Goal: Task Accomplishment & Management: Manage account settings

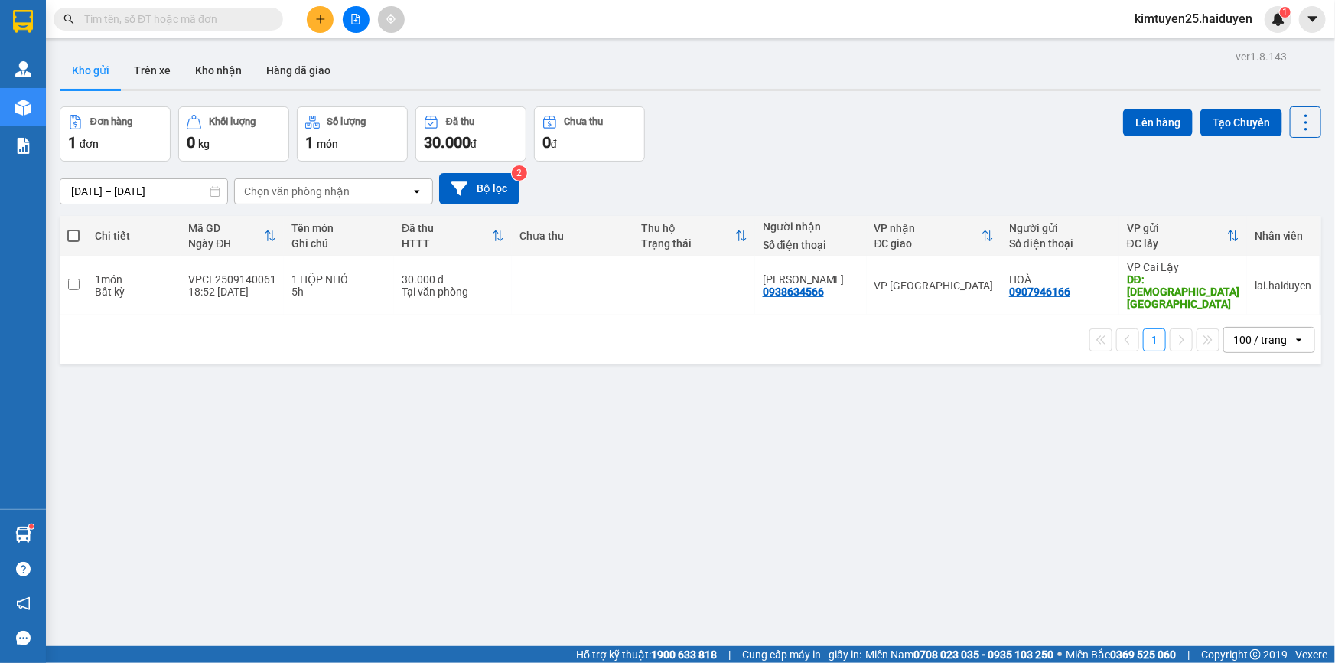
click at [253, 11] on input "text" at bounding box center [174, 19] width 181 height 17
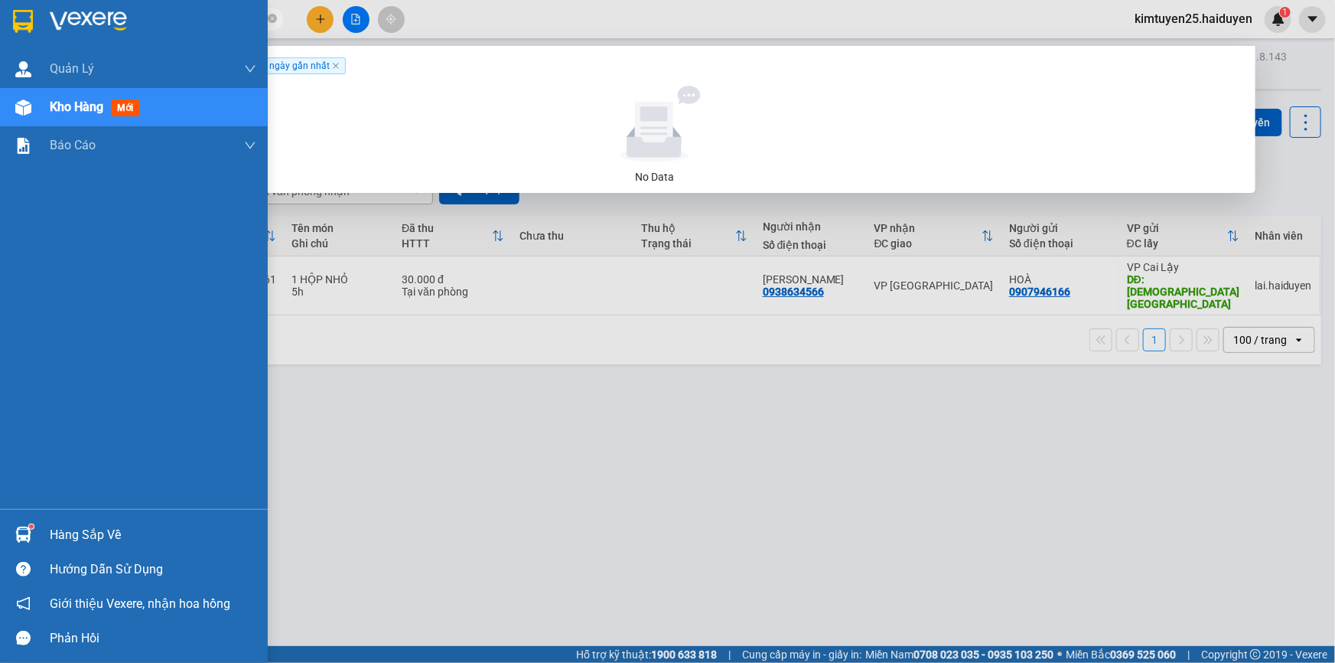
drag, startPoint x: 149, startPoint y: 24, endPoint x: 15, endPoint y: 44, distance: 135.4
click at [15, 44] on section "Kết quả tìm kiếm ( 0 ) Bộ lọc Gửi 3 ngày gần nhất No Data cô hạnh kimtuyen25.ha…" at bounding box center [667, 331] width 1335 height 663
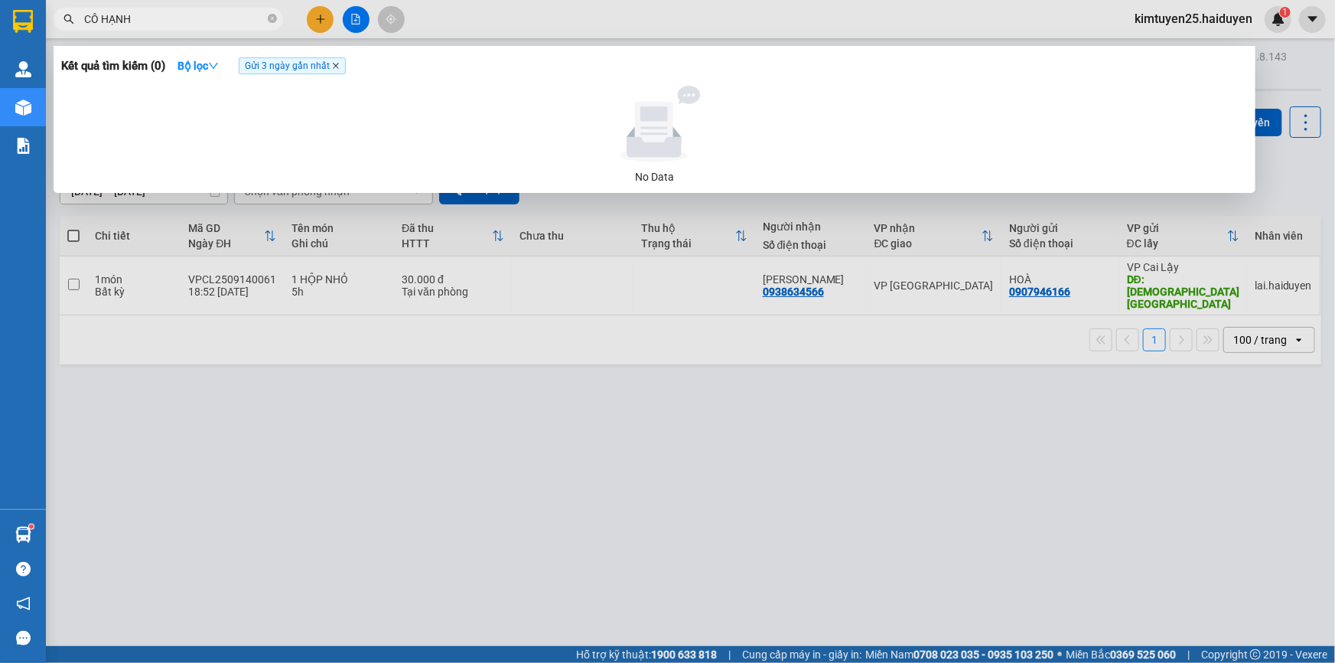
type input "CÔ HẠNH"
click at [339, 65] on icon "close" at bounding box center [336, 66] width 6 height 6
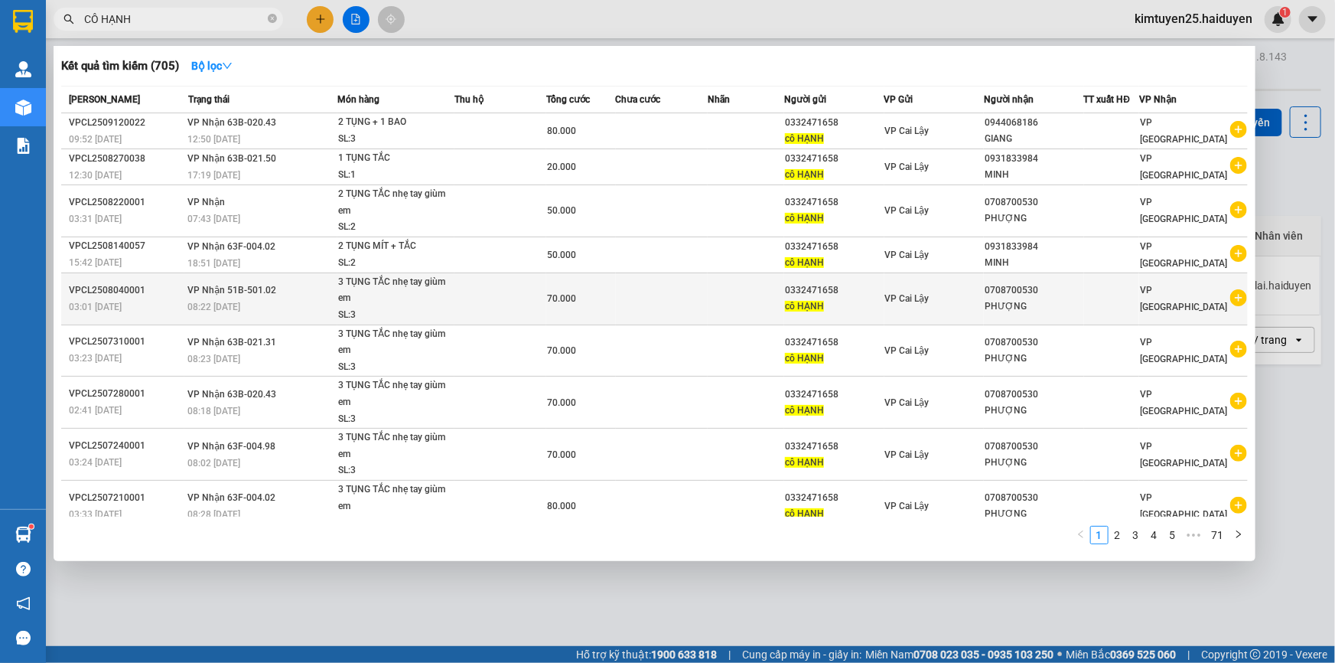
click at [810, 288] on div "0332471658" at bounding box center [834, 290] width 98 height 16
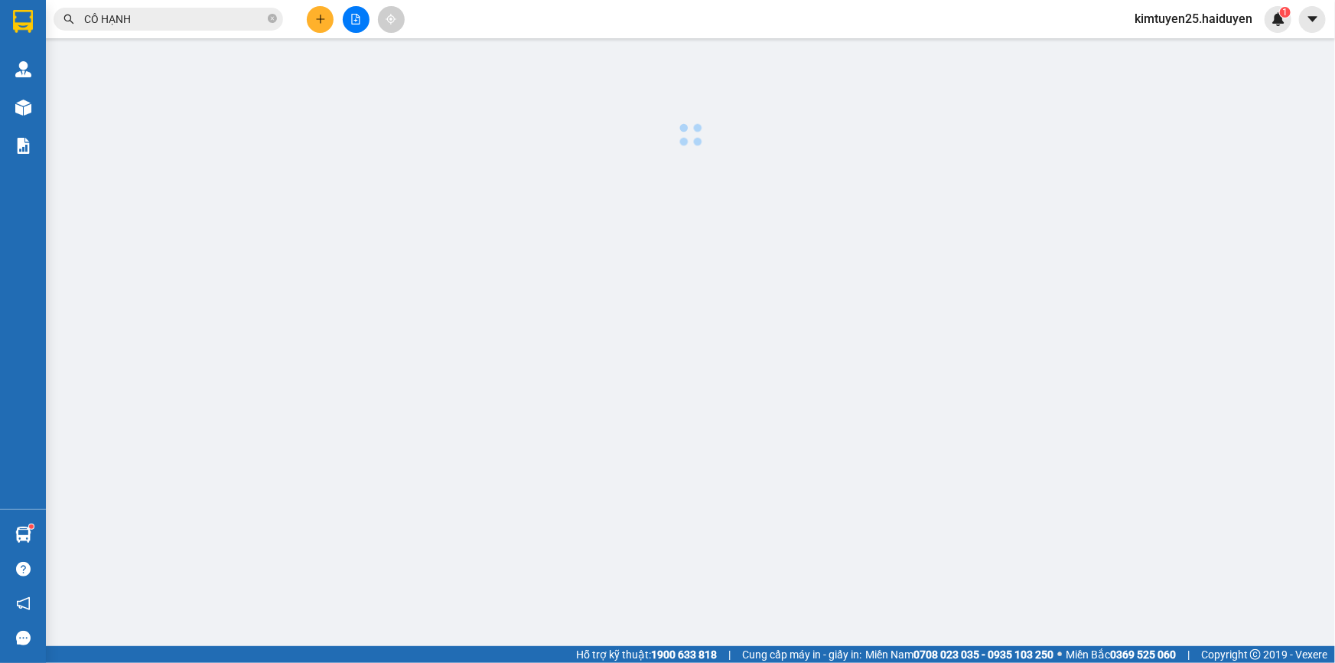
click at [810, 288] on body "Kết quả tìm kiếm ( 705 ) Bộ lọc Mã ĐH Trạng thái Món hàng Thu hộ Tổng cước Chưa…" at bounding box center [667, 331] width 1335 height 663
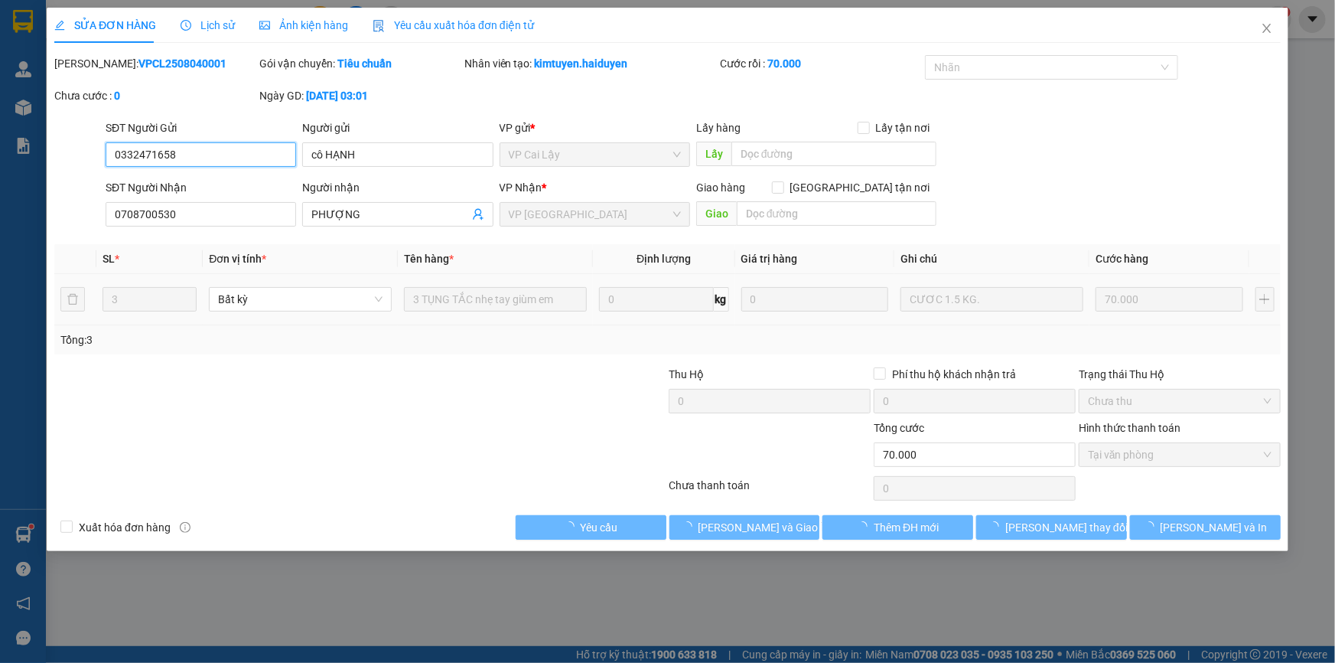
type input "0332471658"
type input "cô HẠNH"
type input "0708700530"
type input "PHƯỢNG"
type input "70.000"
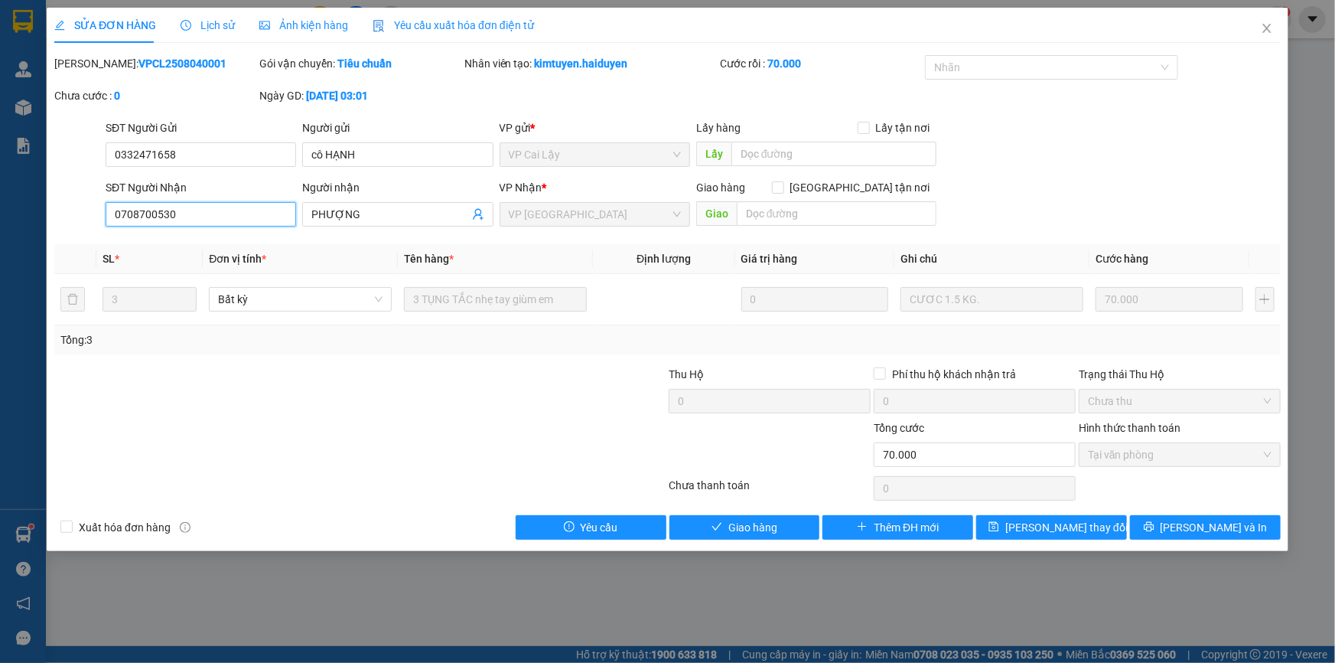
drag, startPoint x: 810, startPoint y: 288, endPoint x: 255, endPoint y: 202, distance: 562.1
click at [255, 202] on input "0708700530" at bounding box center [201, 214] width 191 height 24
drag, startPoint x: 212, startPoint y: 213, endPoint x: 90, endPoint y: 230, distance: 123.6
click at [86, 231] on div "SĐT Người Nhận 0708700530 0708700530 Người nhận PHƯỢNG VP Nhận * VP [GEOGRAPHIC…" at bounding box center [668, 206] width 1230 height 54
paste input "901416065"
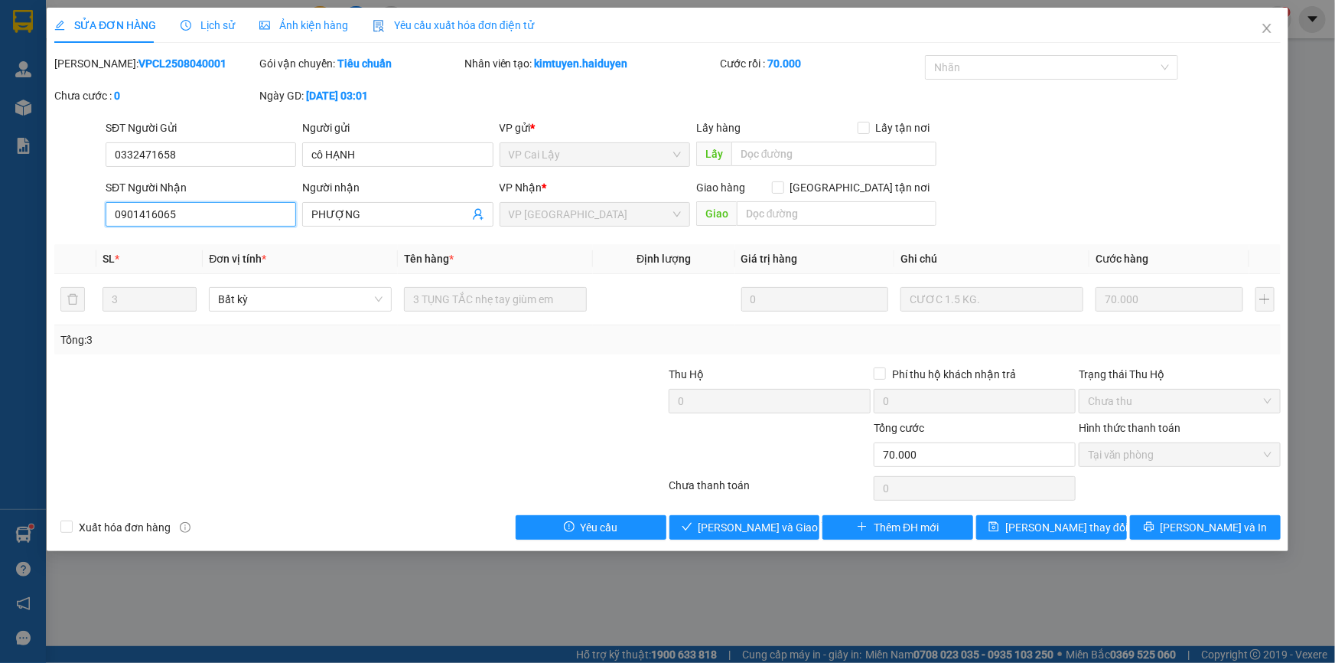
drag, startPoint x: 199, startPoint y: 210, endPoint x: 153, endPoint y: 231, distance: 50.3
click at [153, 231] on div "SĐT Người Nhận 0901416065 0901416065" at bounding box center [201, 206] width 191 height 54
type input "0901416065"
click at [1263, 23] on icon "close" at bounding box center [1267, 28] width 12 height 12
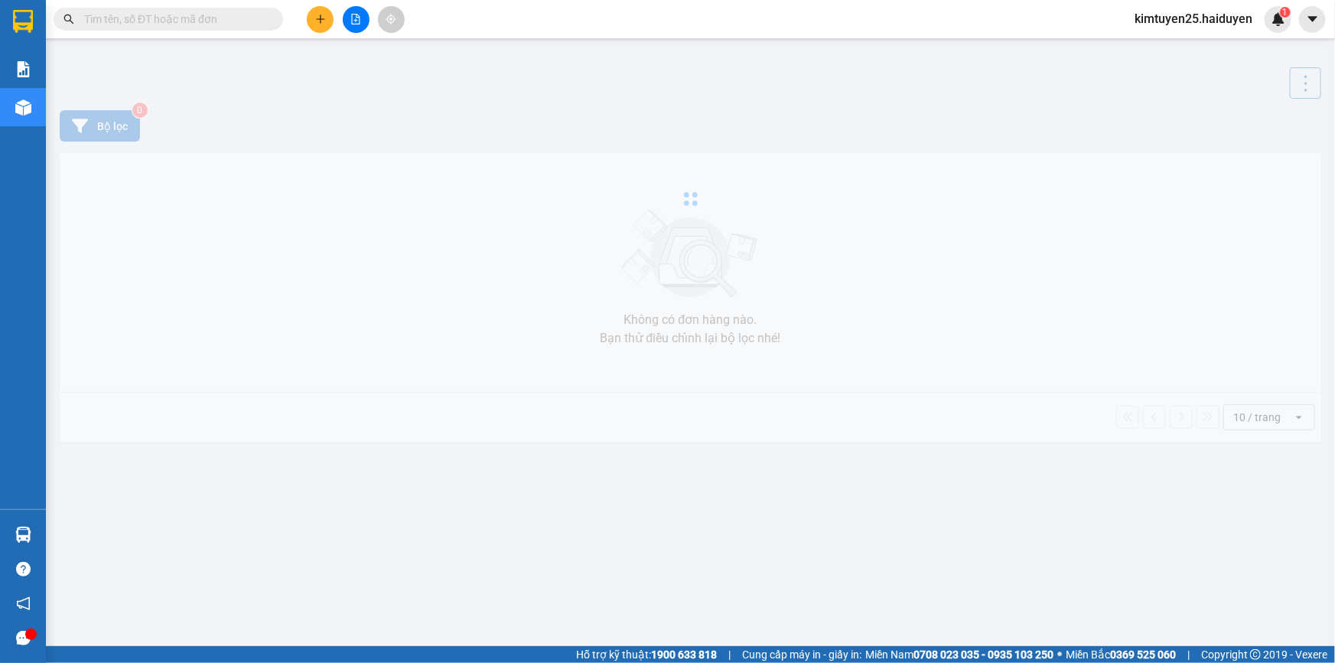
click at [210, 8] on span at bounding box center [169, 19] width 230 height 23
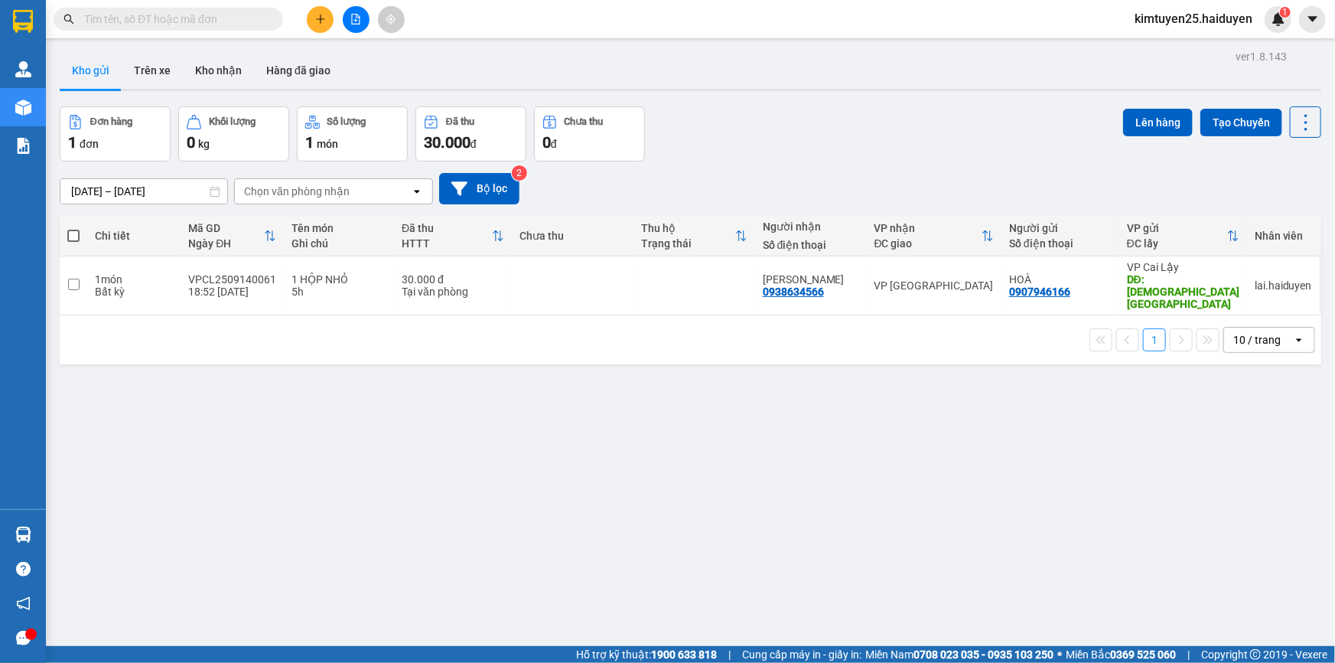
click at [205, 15] on input "text" at bounding box center [174, 19] width 181 height 17
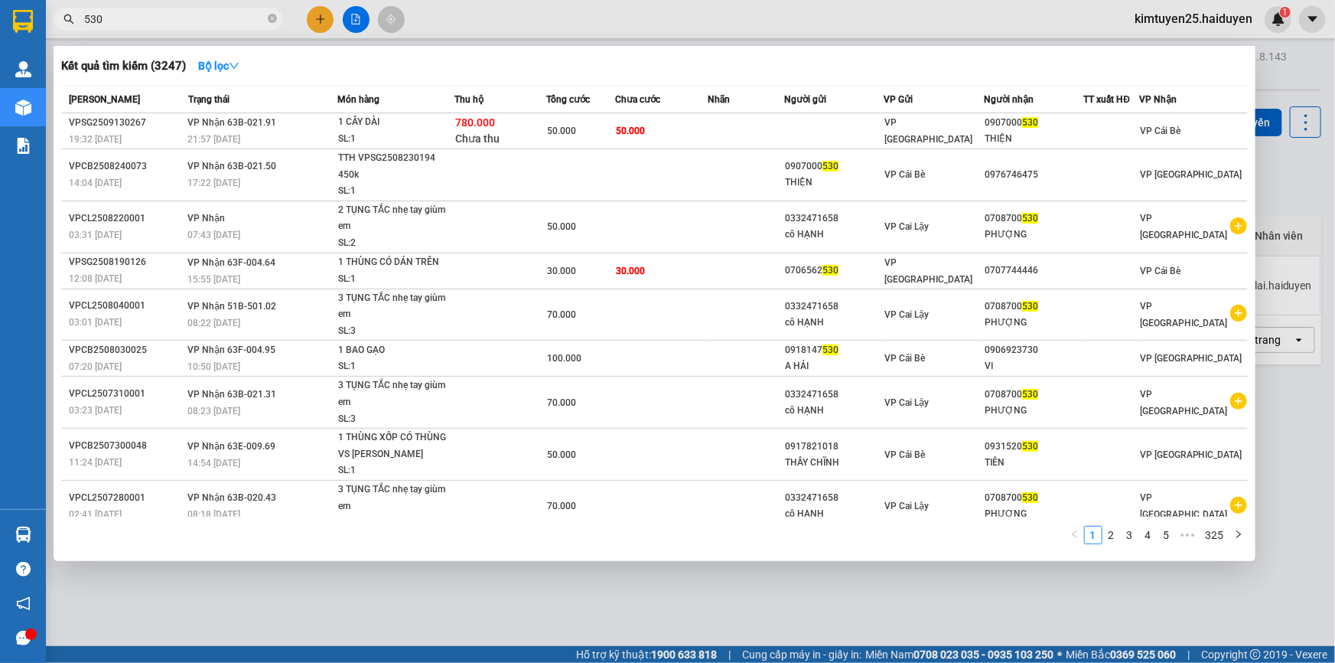
type input "530"
click at [321, 9] on div at bounding box center [667, 331] width 1335 height 663
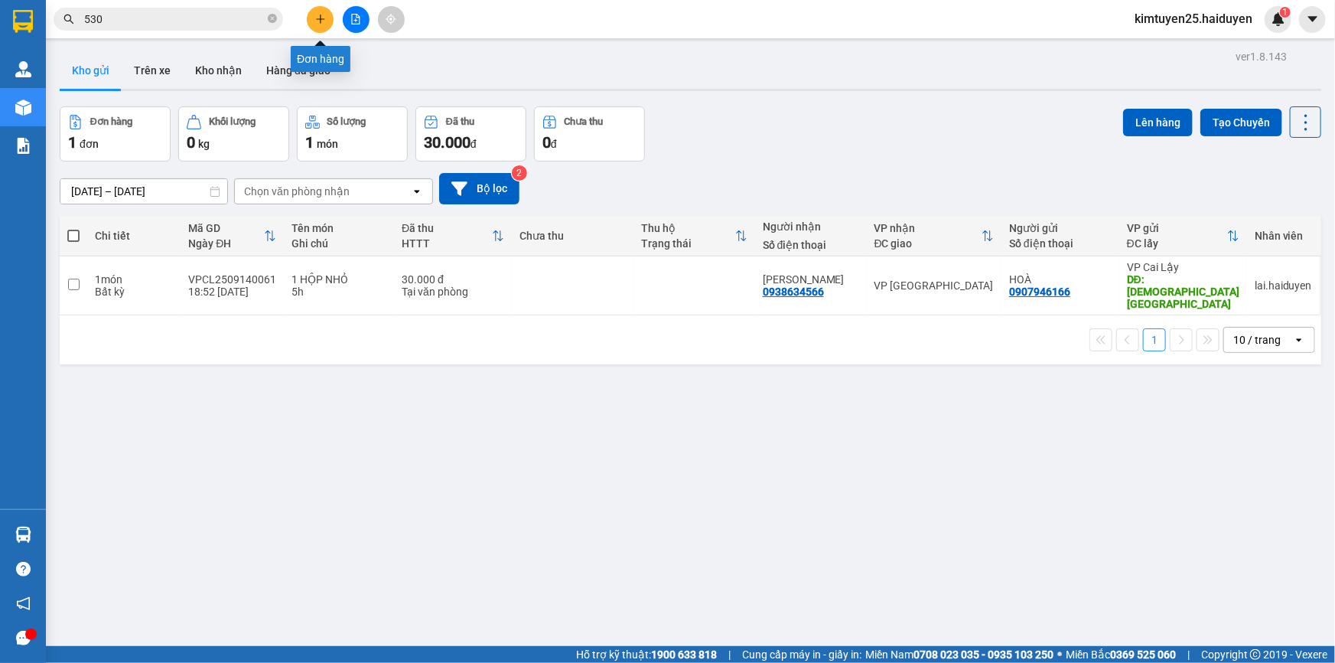
click at [318, 14] on icon "plus" at bounding box center [320, 19] width 11 height 11
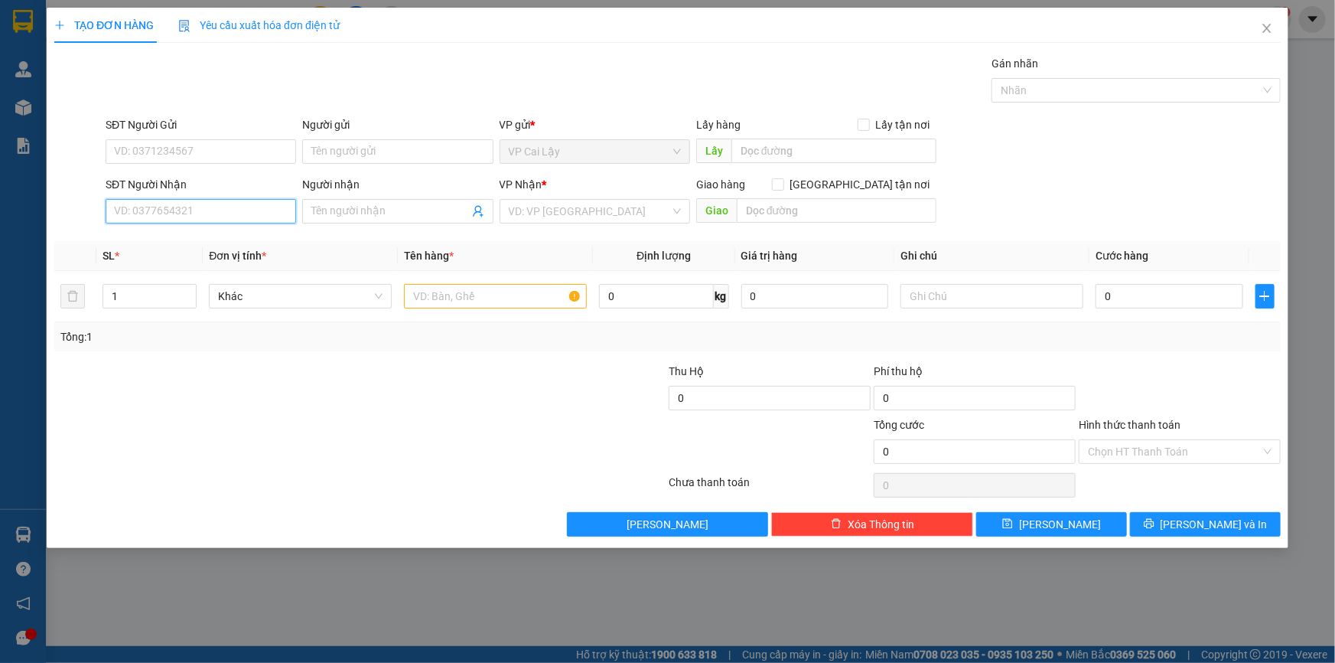
click at [205, 199] on input "SĐT Người Nhận" at bounding box center [201, 211] width 191 height 24
click at [184, 239] on div "0708700530 - PHƯỢNG" at bounding box center [201, 241] width 172 height 17
type input "0708700530"
type input "PHƯỢNG"
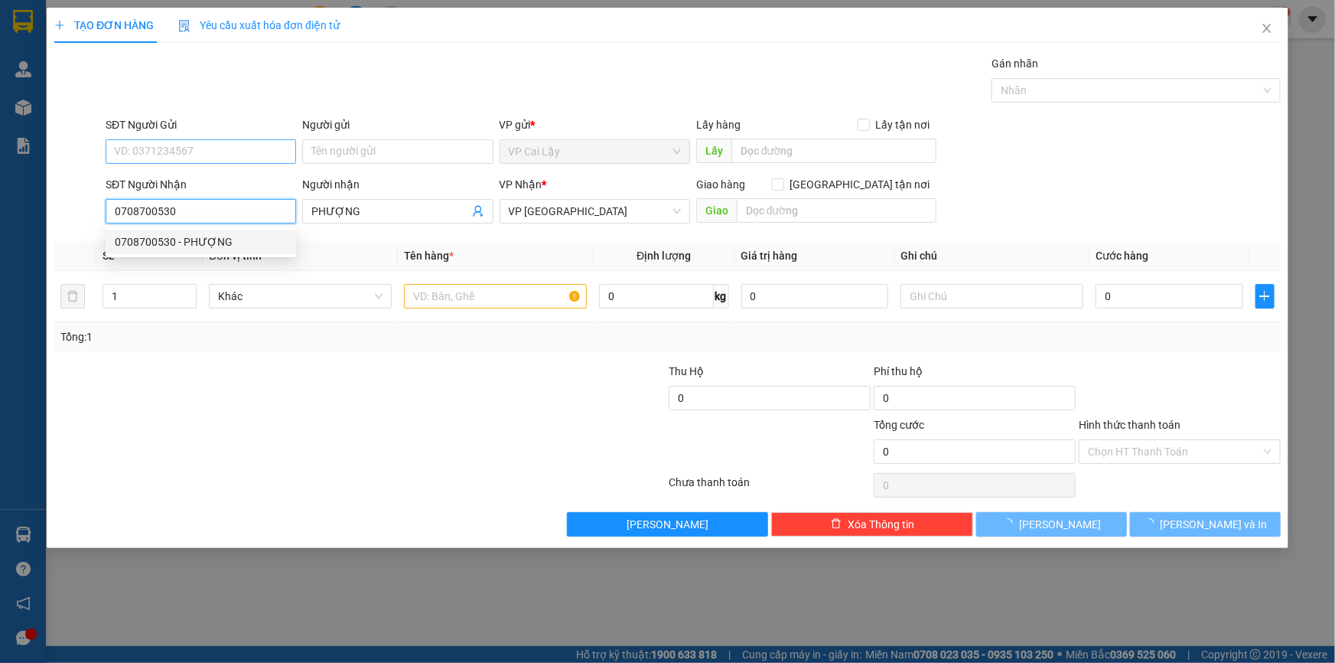
type input "75.000"
type input "0708700530"
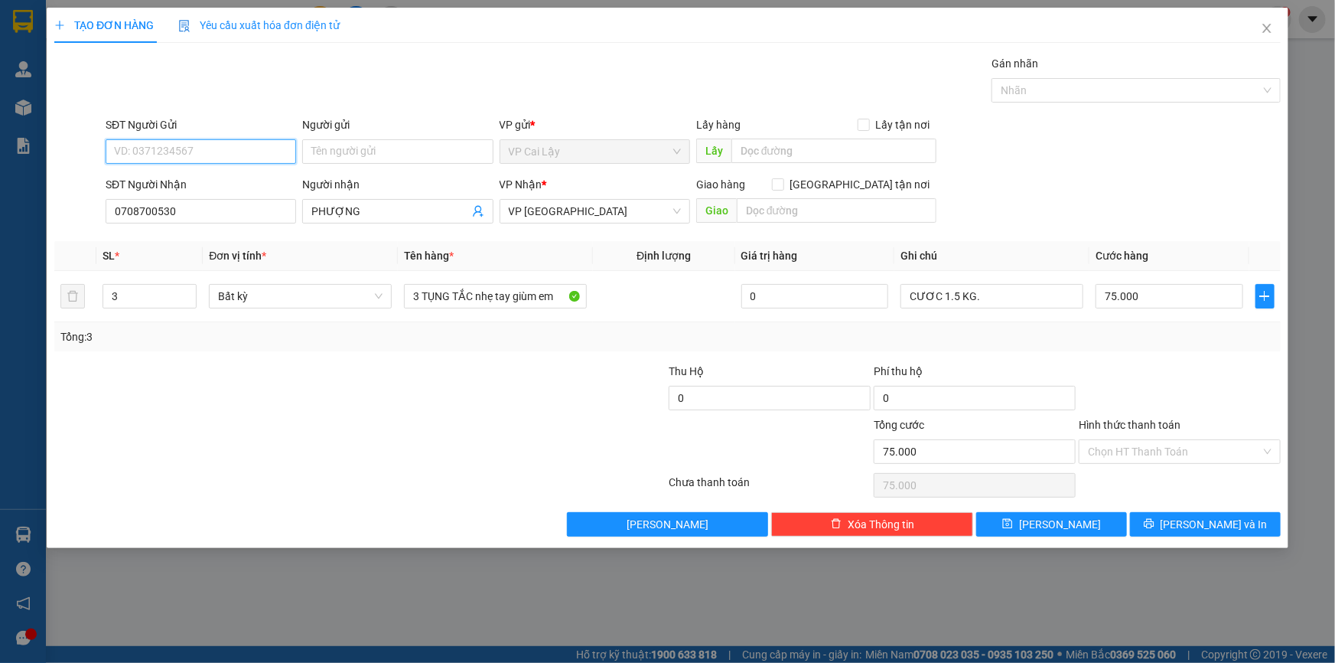
click at [202, 146] on input "SĐT Người Gửi" at bounding box center [201, 151] width 191 height 24
click at [230, 181] on div "0332471658 - cô HẠNH" at bounding box center [201, 182] width 172 height 17
type input "0332471658"
type input "cô HẠNH"
click at [1141, 297] on input "75.000" at bounding box center [1170, 296] width 148 height 24
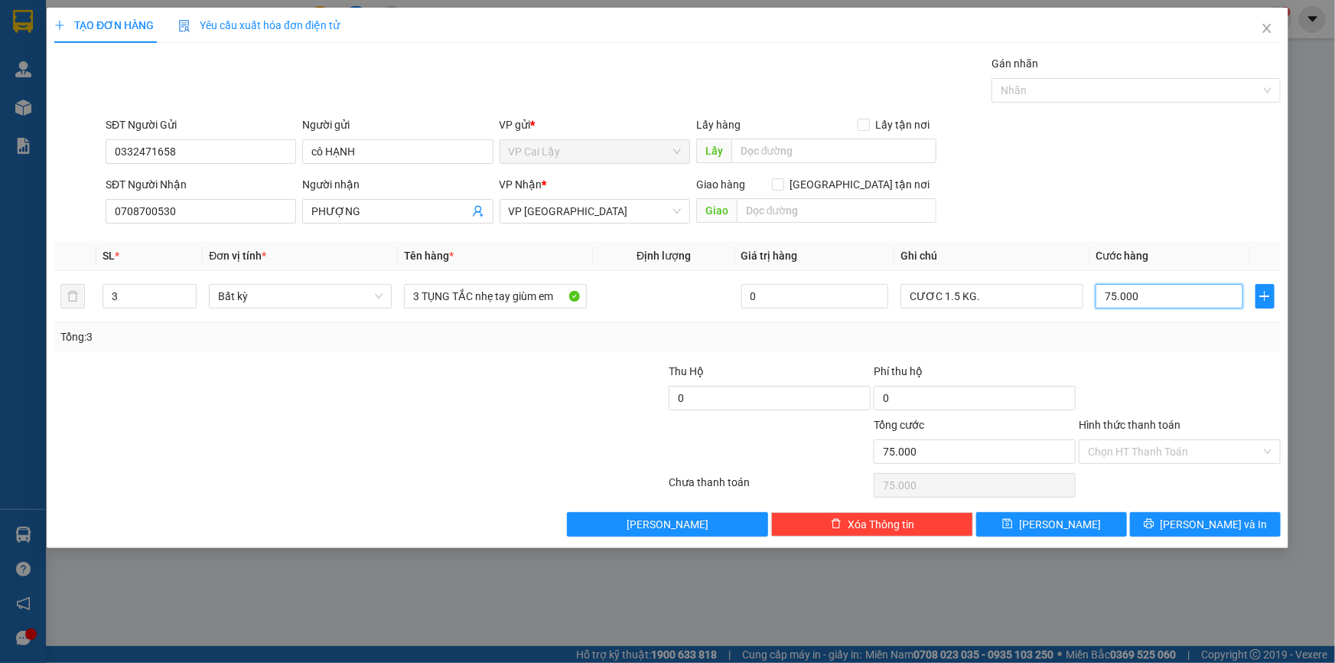
type input "8"
type input "80"
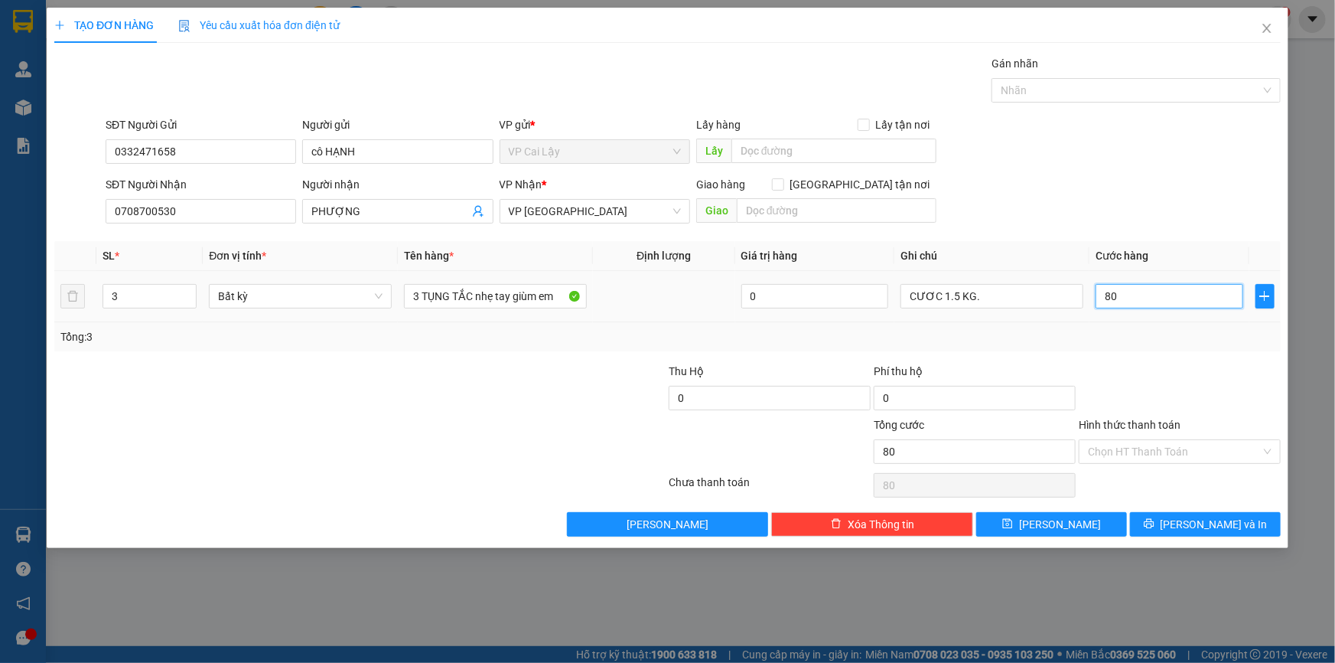
type input "80"
type input "80.000"
click at [1224, 318] on td "80.000" at bounding box center [1170, 296] width 160 height 51
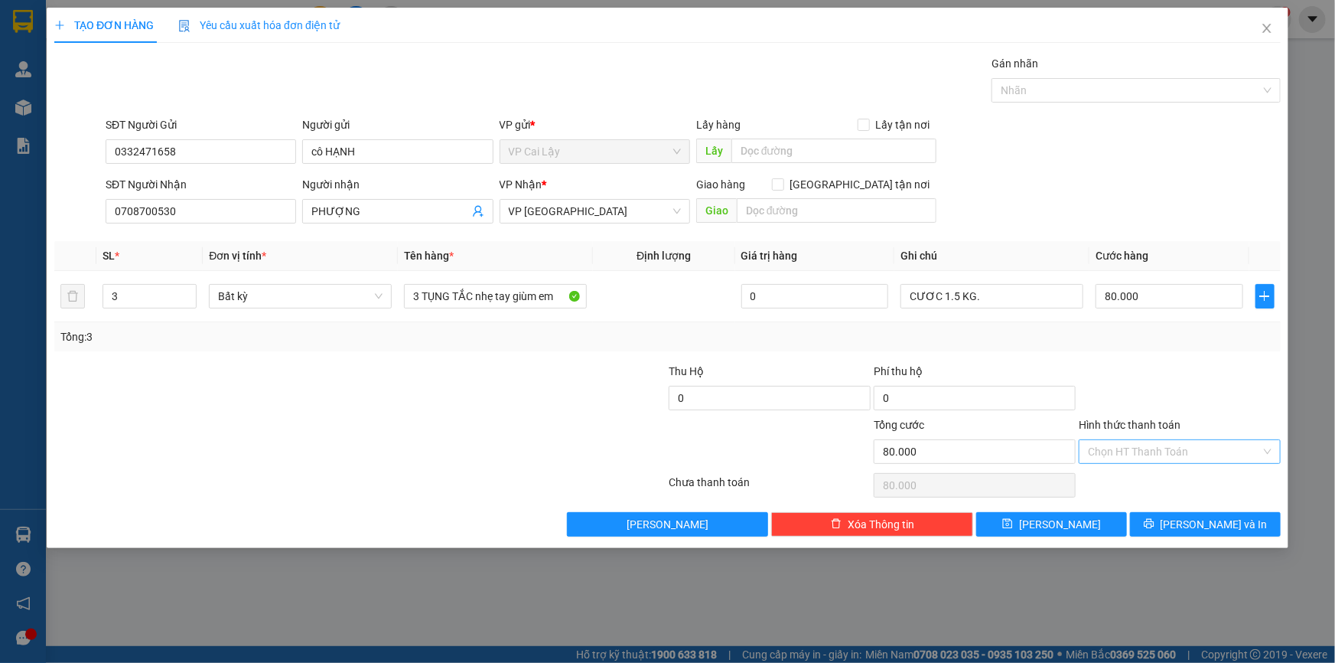
click at [1144, 444] on input "Hình thức thanh toán" at bounding box center [1174, 451] width 173 height 23
click at [1123, 480] on div "Tại văn phòng" at bounding box center [1180, 481] width 184 height 17
type input "0"
click at [1173, 520] on button "[PERSON_NAME] và In" at bounding box center [1205, 524] width 151 height 24
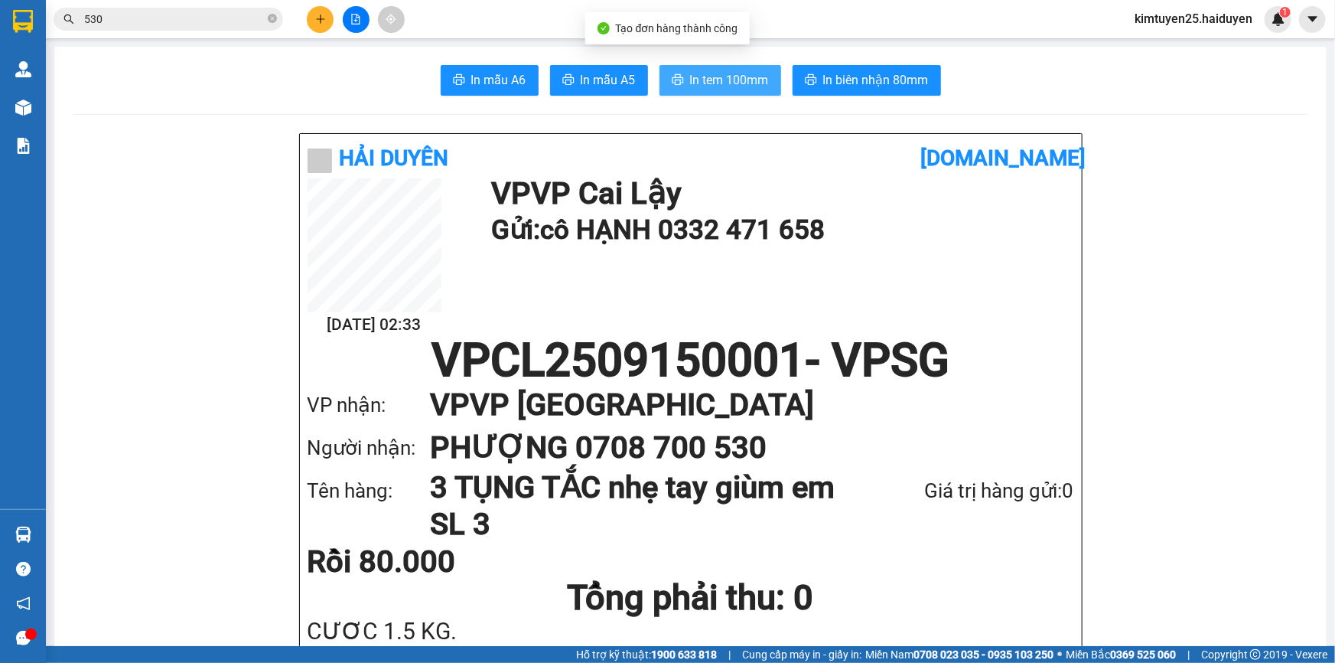
click at [725, 78] on span "In tem 100mm" at bounding box center [729, 79] width 79 height 19
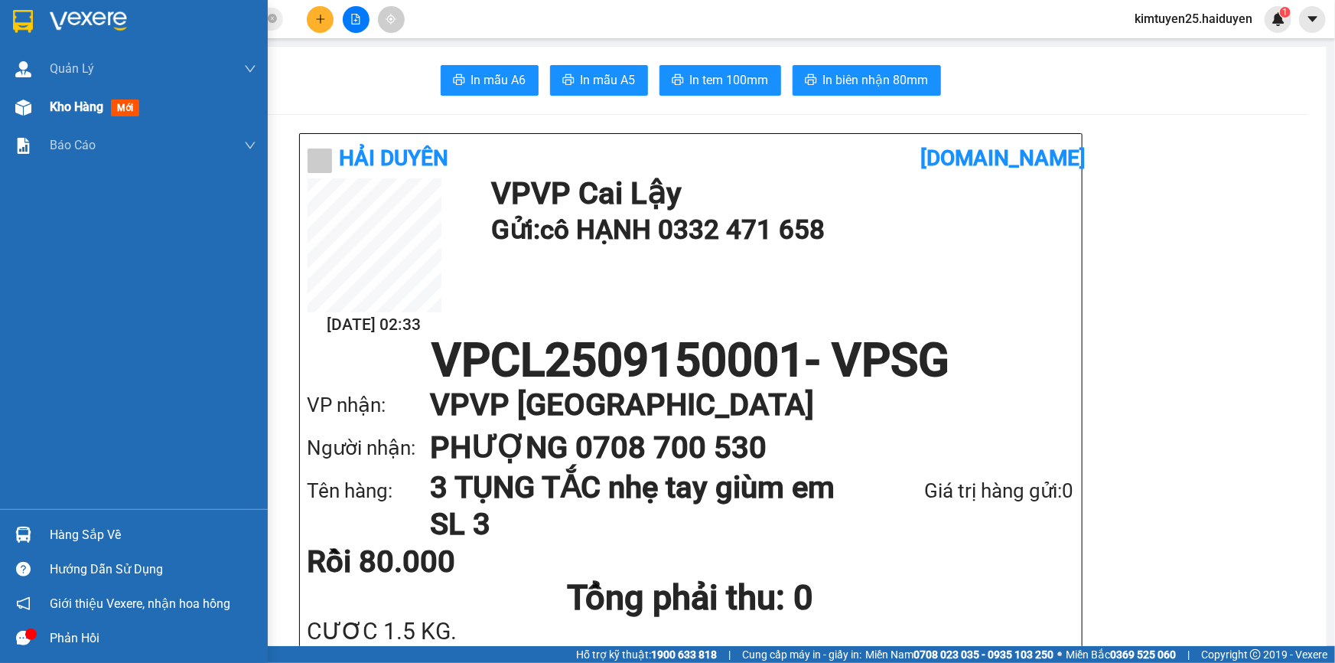
click at [53, 103] on span "Kho hàng" at bounding box center [77, 106] width 54 height 15
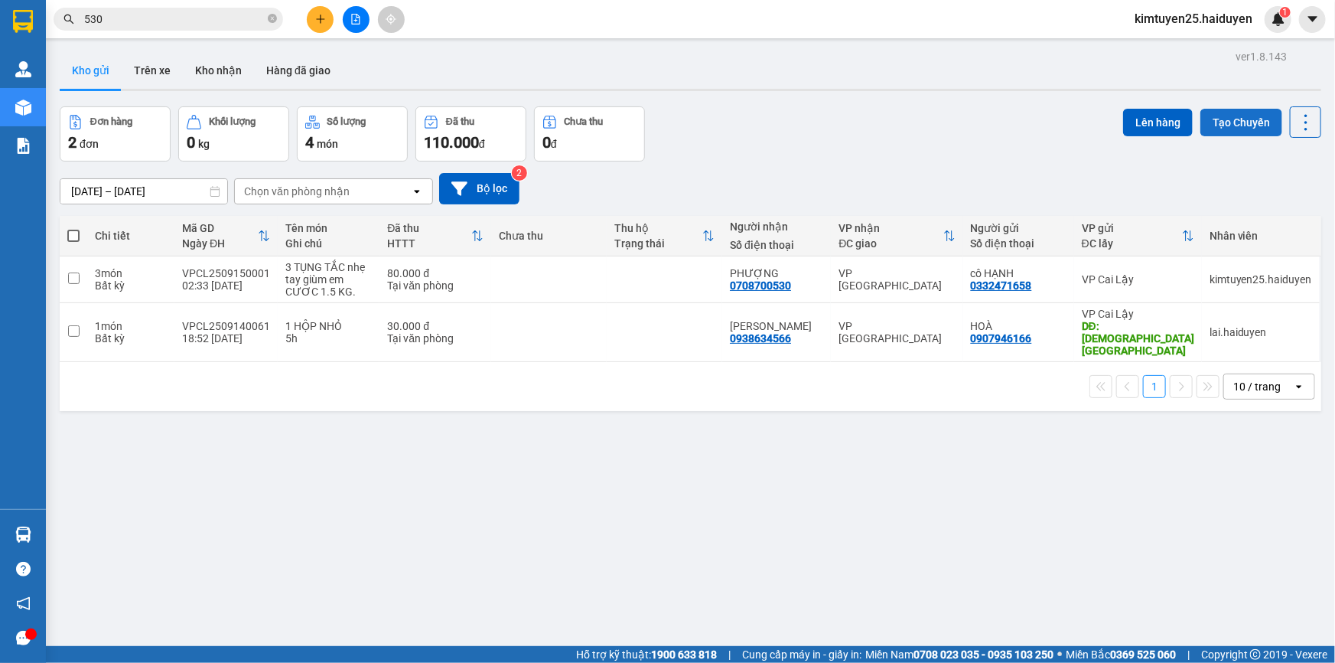
click at [1238, 122] on button "Tạo Chuyến" at bounding box center [1242, 123] width 82 height 28
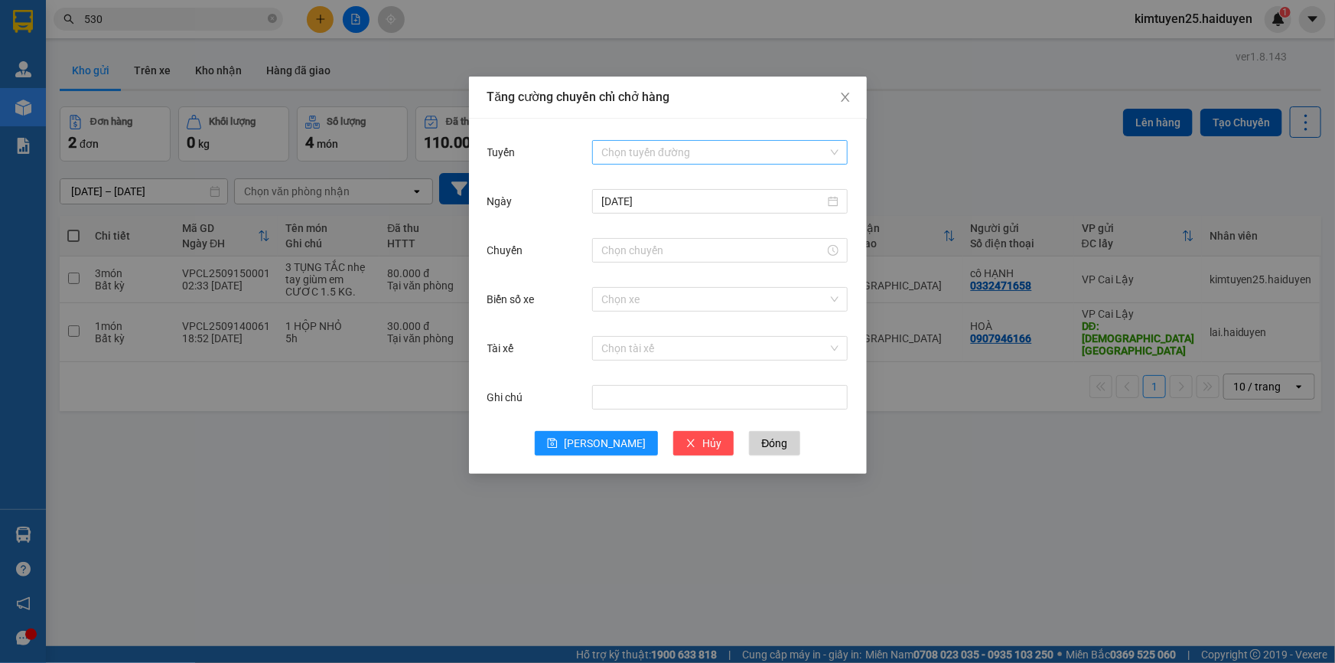
click at [605, 153] on input "Tuyến" at bounding box center [714, 152] width 227 height 23
click at [608, 207] on div "Cái Bè - Sài Gòn" at bounding box center [719, 207] width 237 height 17
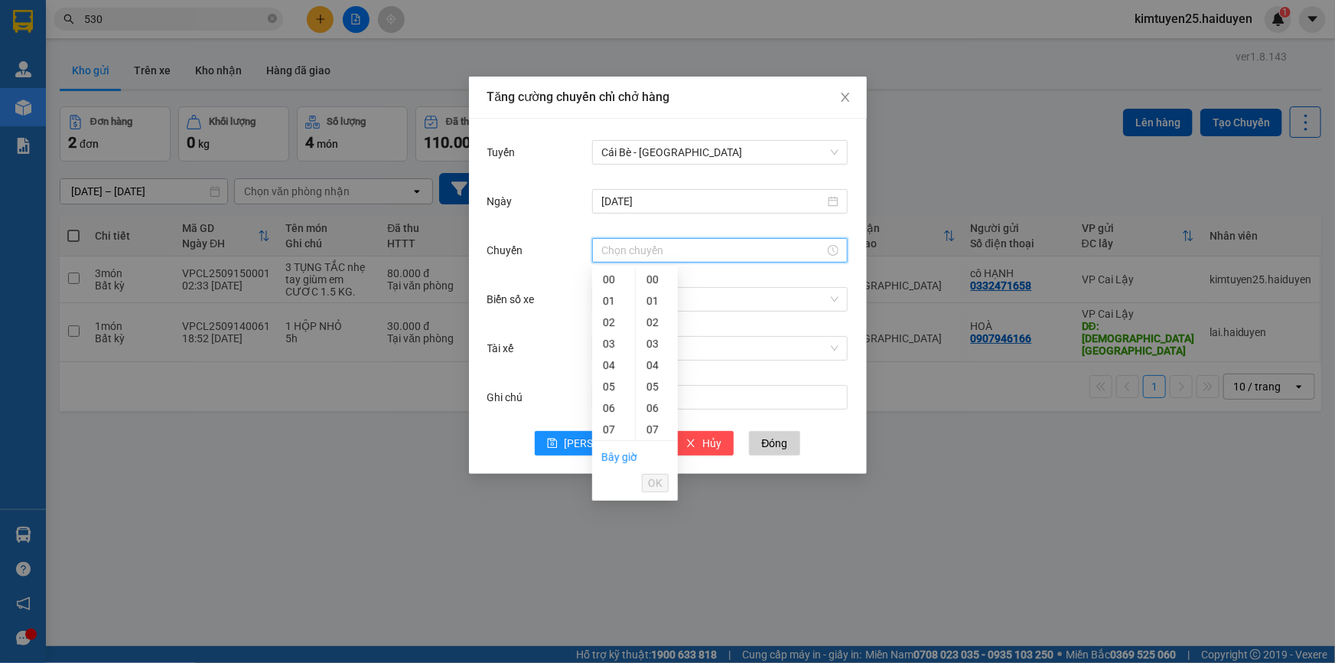
click at [628, 249] on input "Chuyến" at bounding box center [712, 250] width 223 height 17
click at [652, 200] on input "14/09/2025" at bounding box center [712, 201] width 223 height 17
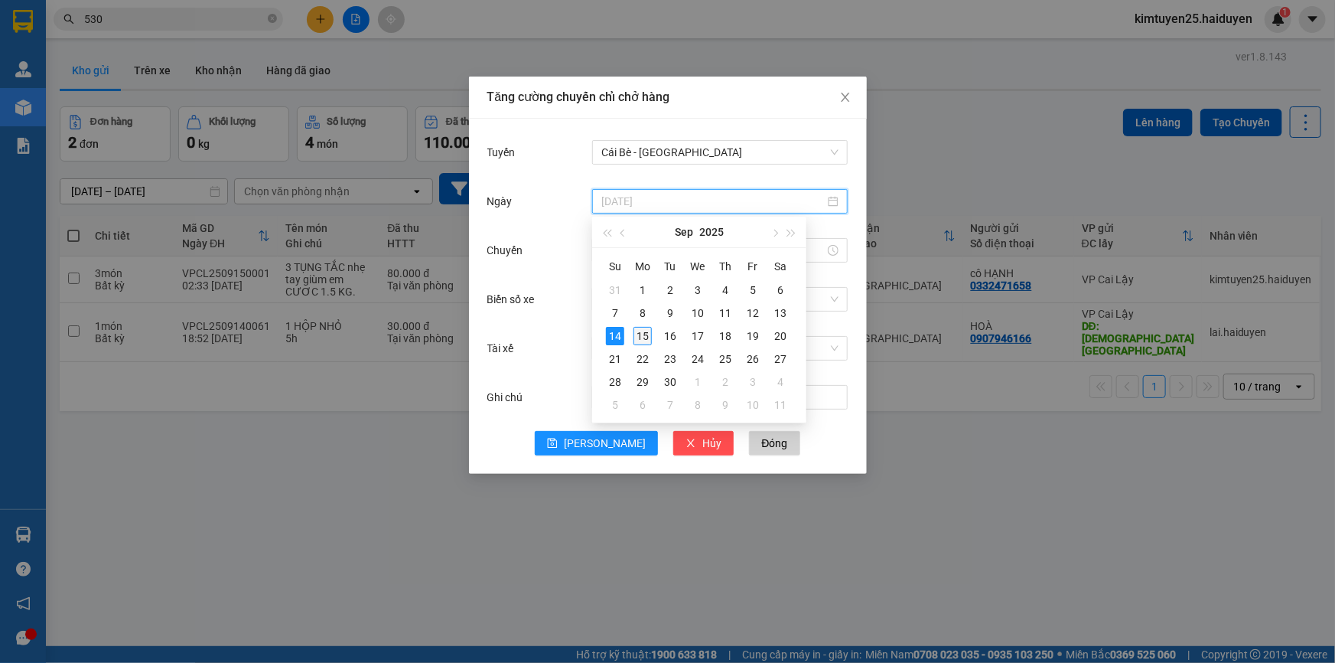
type input "15/09/2025"
click at [643, 332] on div "15" at bounding box center [643, 336] width 18 height 18
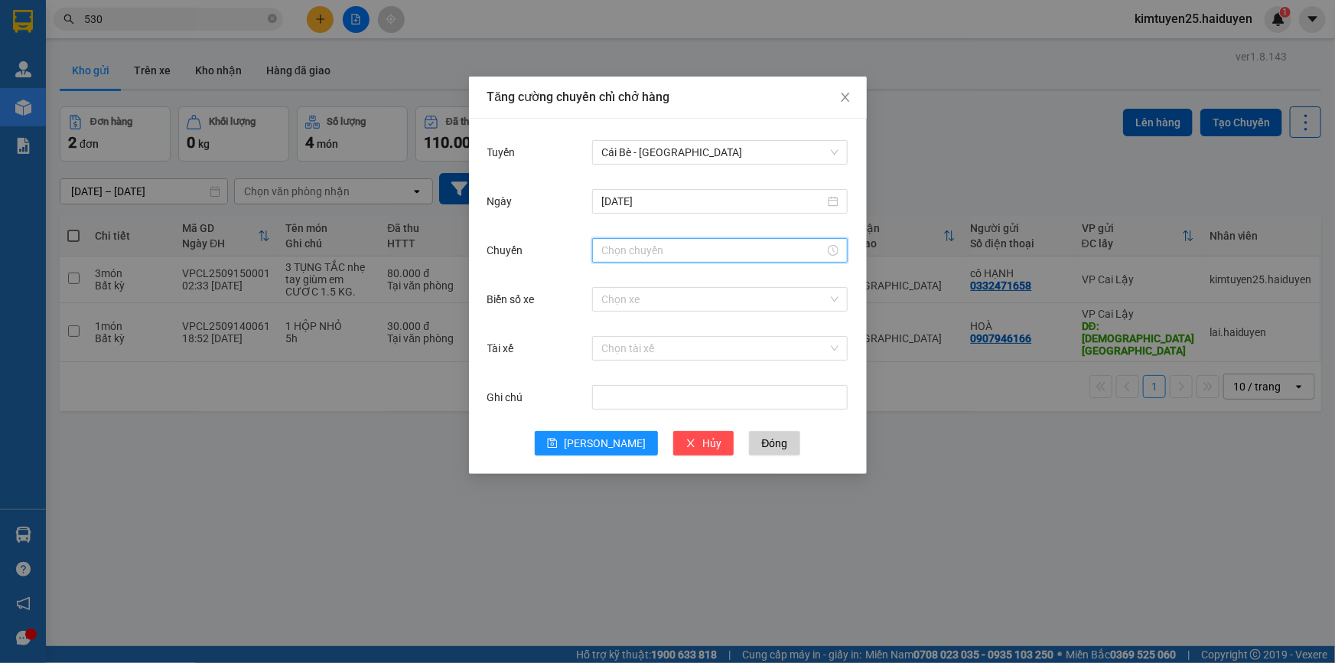
click at [621, 247] on input "Chuyến" at bounding box center [712, 250] width 223 height 17
click at [612, 321] on div "02" at bounding box center [613, 321] width 43 height 21
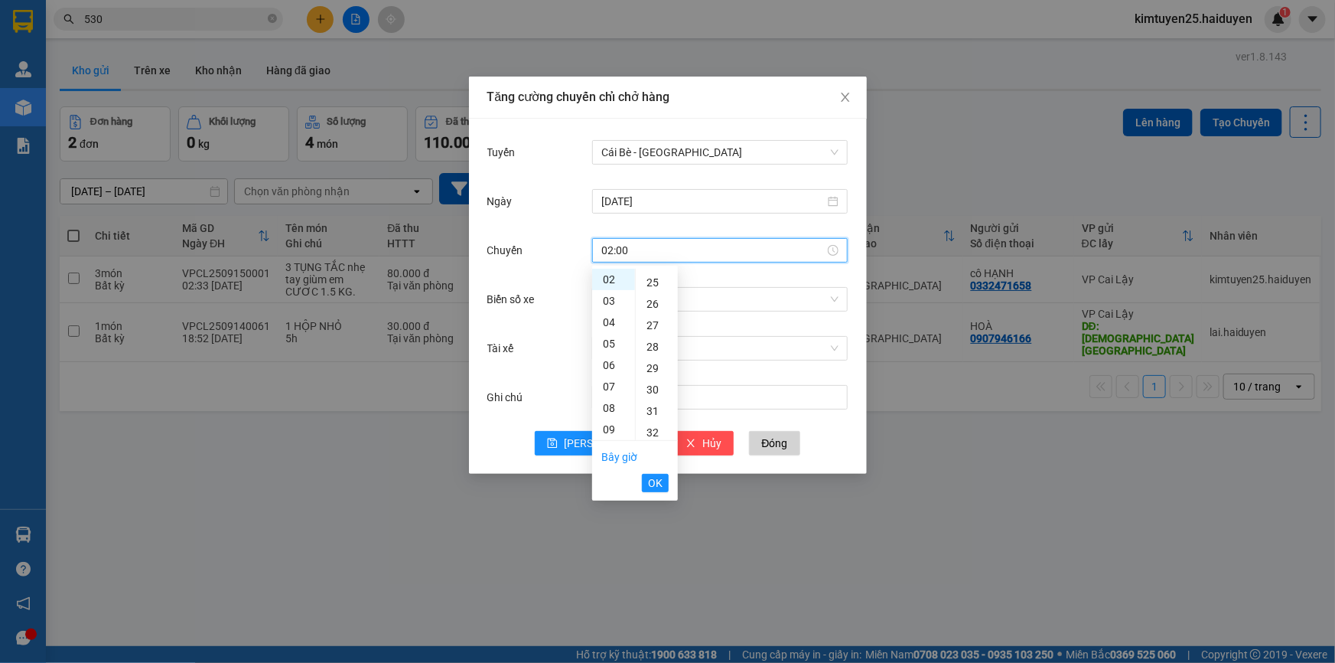
scroll to position [559, 0]
click at [653, 386] on div "31" at bounding box center [657, 383] width 42 height 21
type input "02:31"
click at [654, 482] on span "OK" at bounding box center [655, 482] width 15 height 17
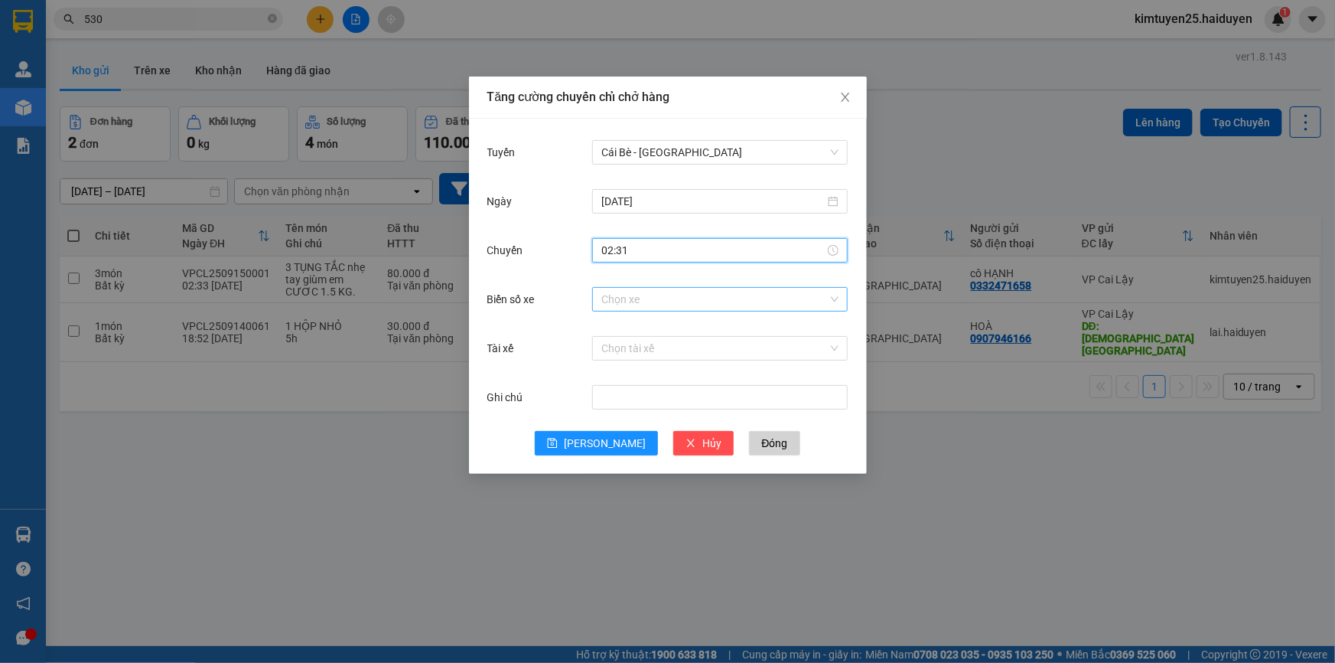
click at [641, 306] on input "Biển số xe" at bounding box center [714, 299] width 227 height 23
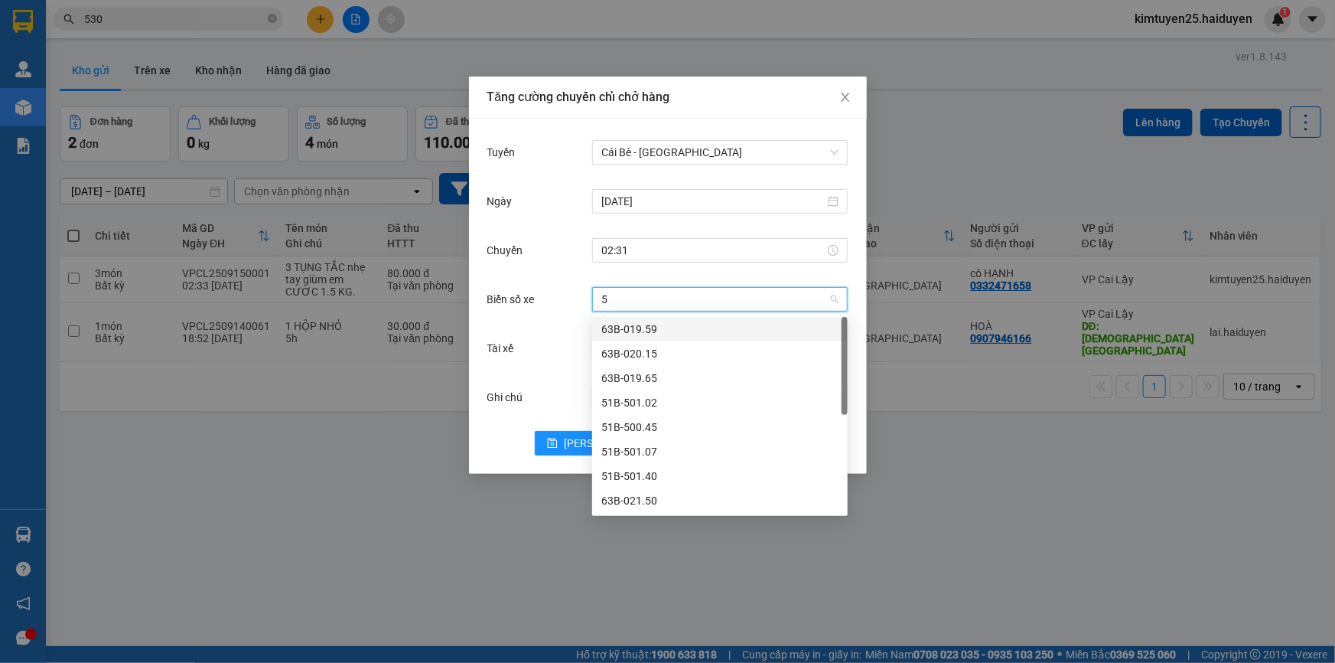
type input "50"
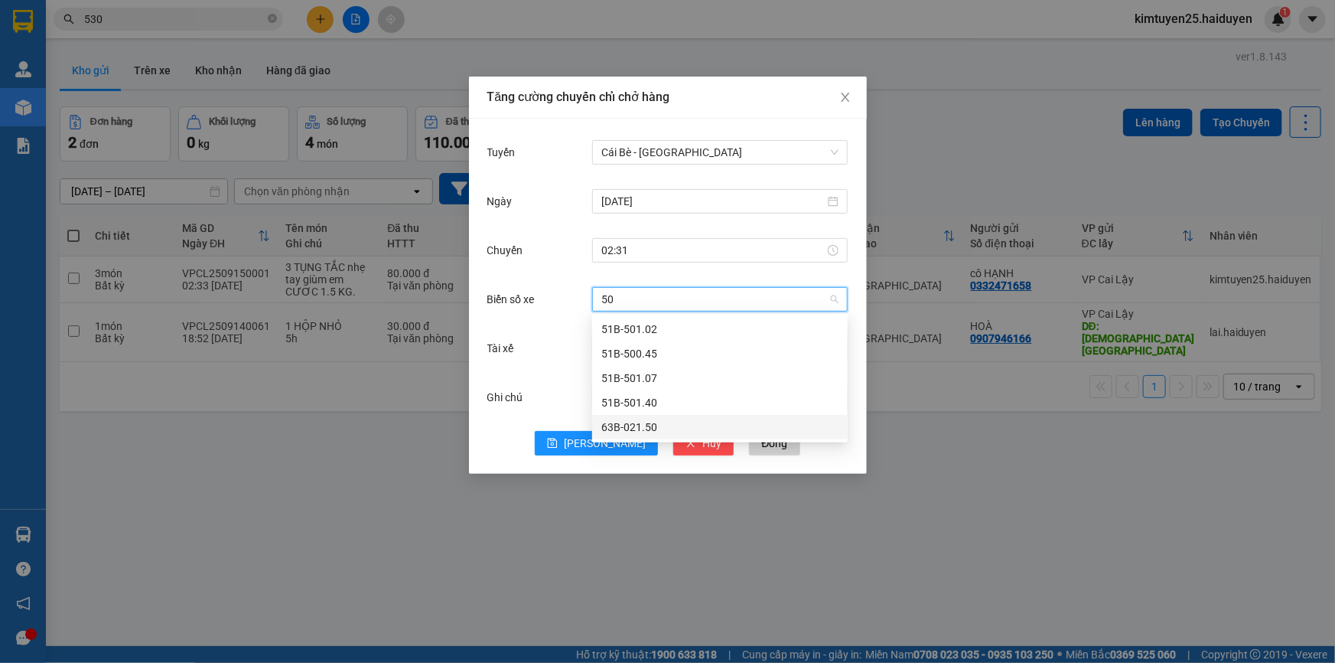
click at [644, 422] on div "63B-021.50" at bounding box center [719, 427] width 237 height 17
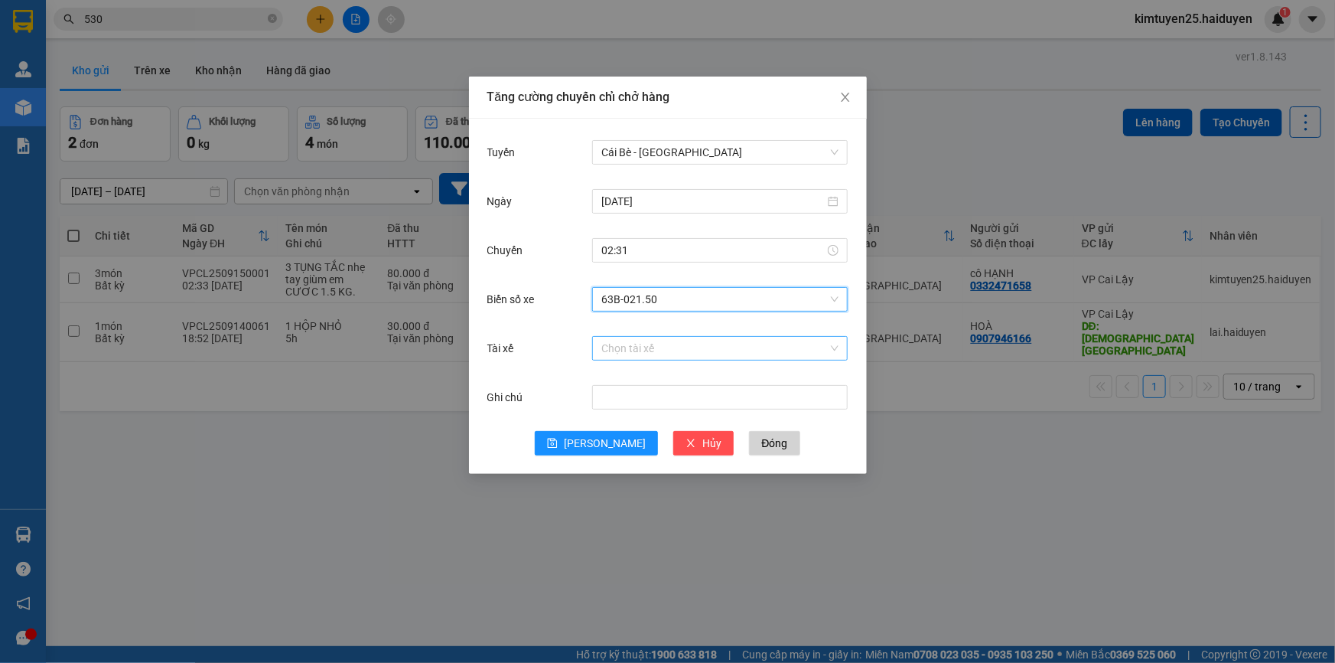
click at [612, 348] on input "Tài xế" at bounding box center [714, 348] width 227 height 23
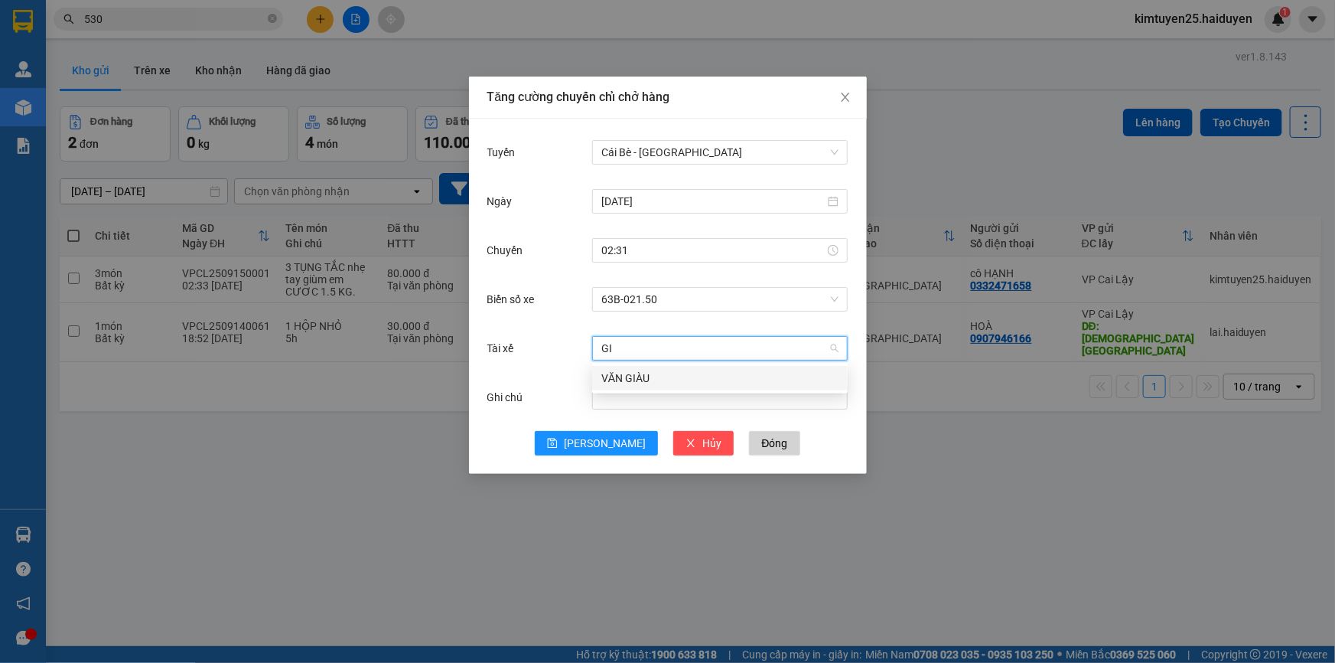
type input "GIA"
click at [644, 377] on div "VĂN GIÀU" at bounding box center [719, 378] width 237 height 17
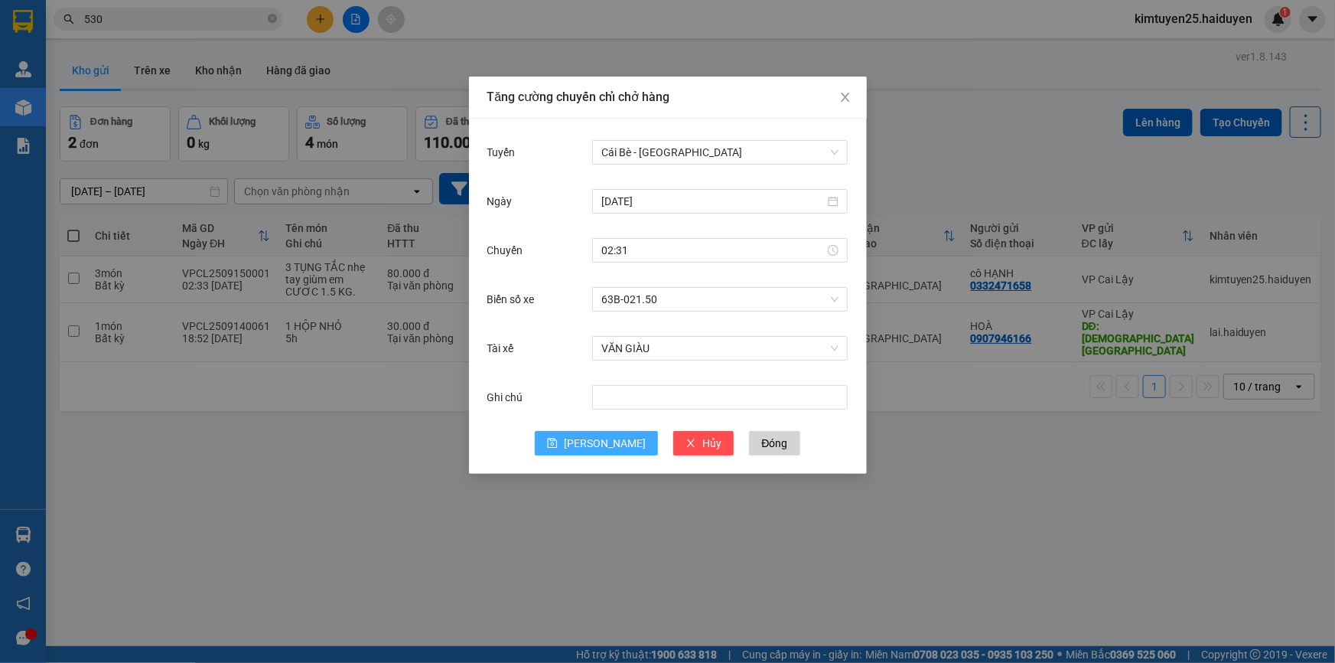
click at [594, 444] on button "Lưu" at bounding box center [596, 443] width 123 height 24
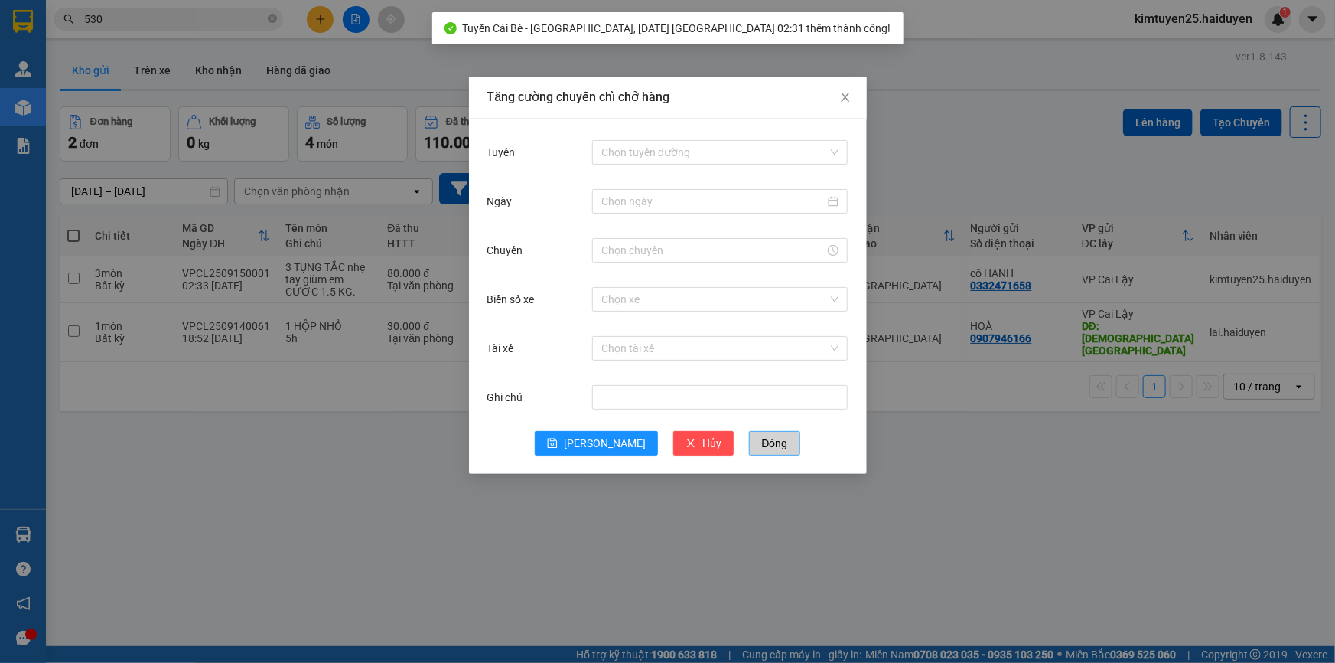
click at [761, 436] on span "Đóng" at bounding box center [774, 443] width 26 height 17
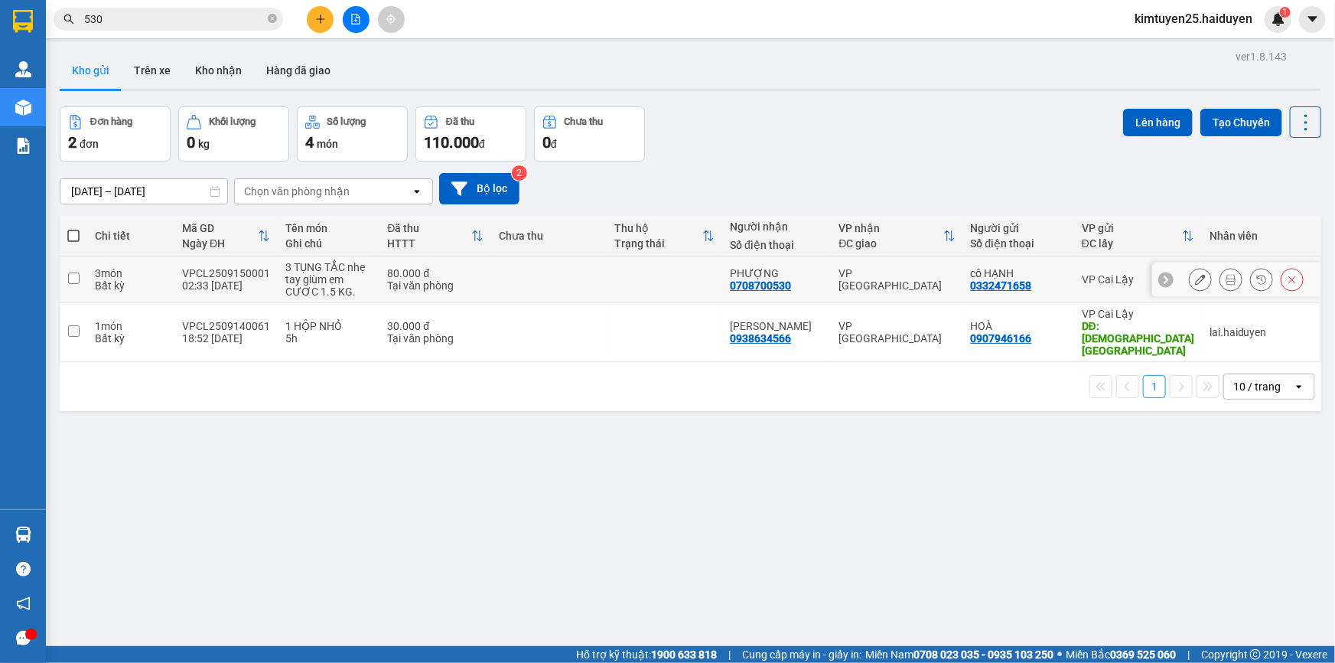
click at [534, 266] on td at bounding box center [549, 279] width 116 height 47
checkbox input "true"
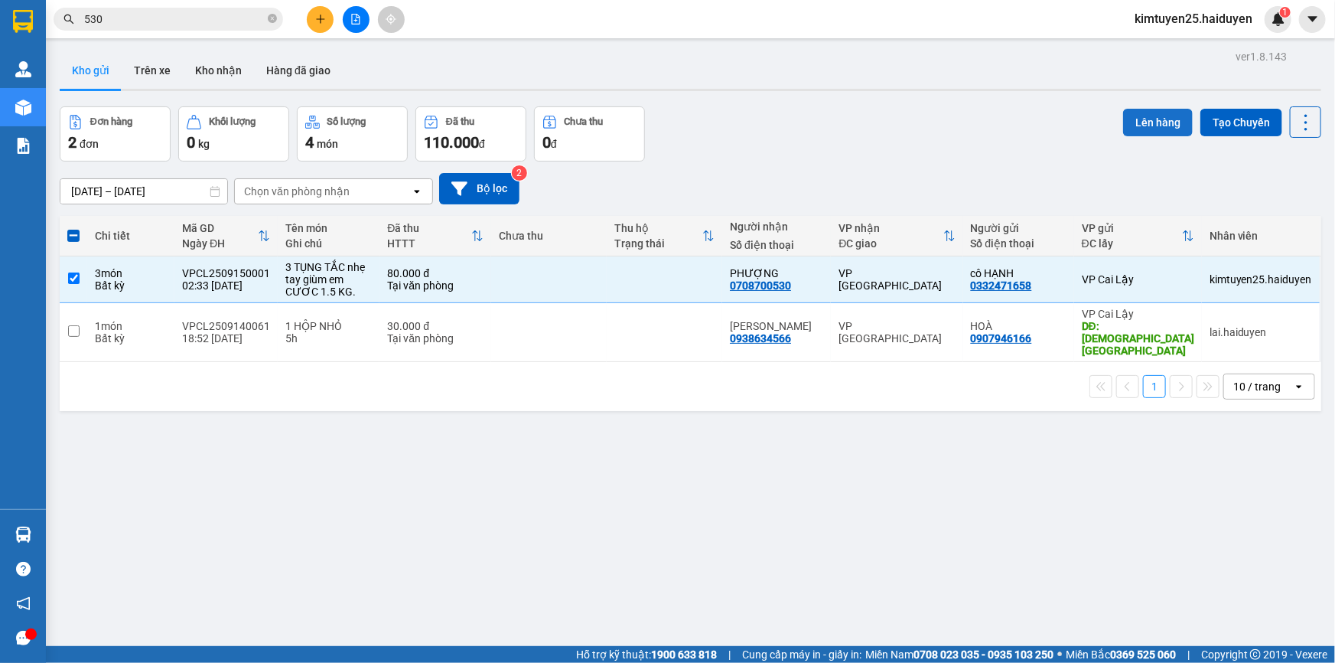
click at [1148, 125] on button "Lên hàng" at bounding box center [1158, 123] width 70 height 28
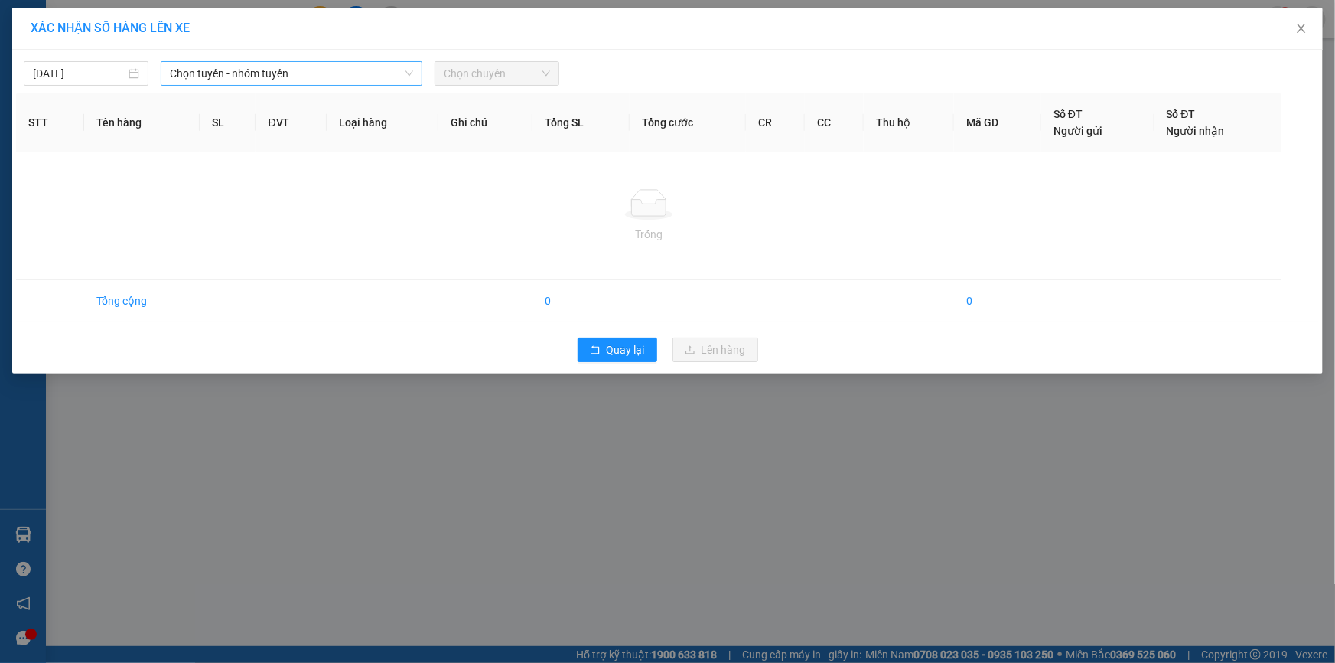
click at [318, 74] on span "Chọn tuyến - nhóm tuyến" at bounding box center [291, 73] width 243 height 23
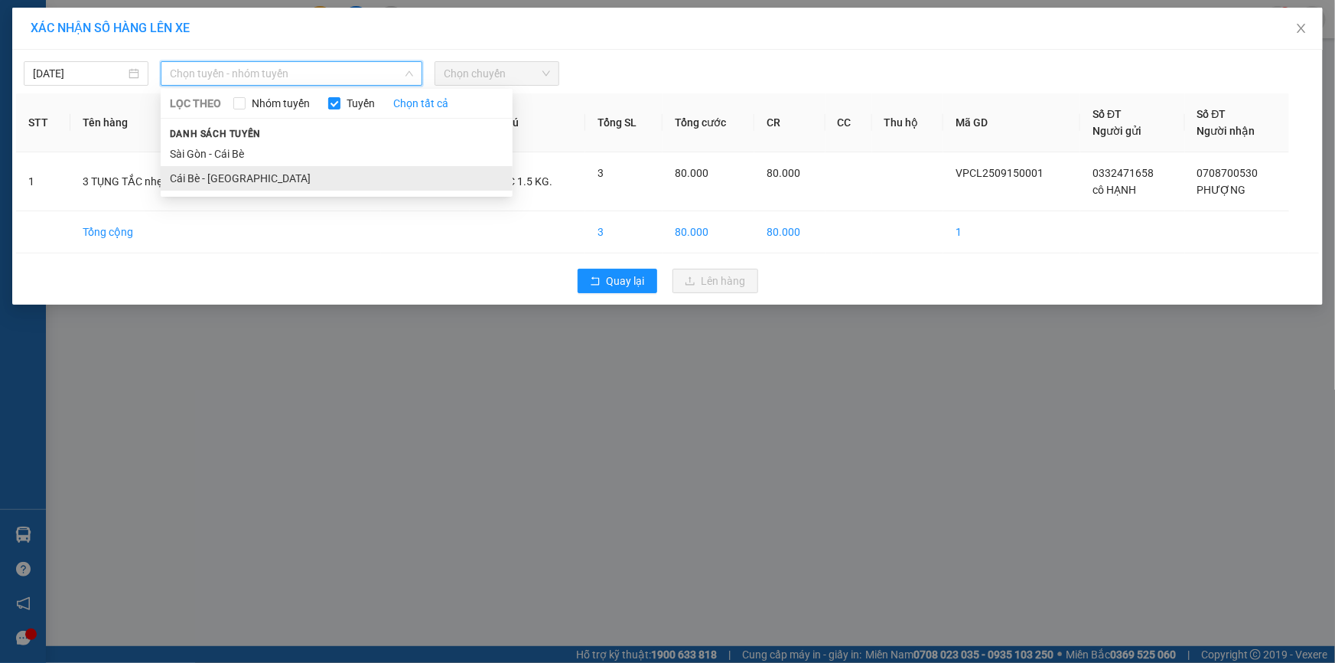
click at [247, 175] on li "Cái Bè - Sài Gòn" at bounding box center [337, 178] width 352 height 24
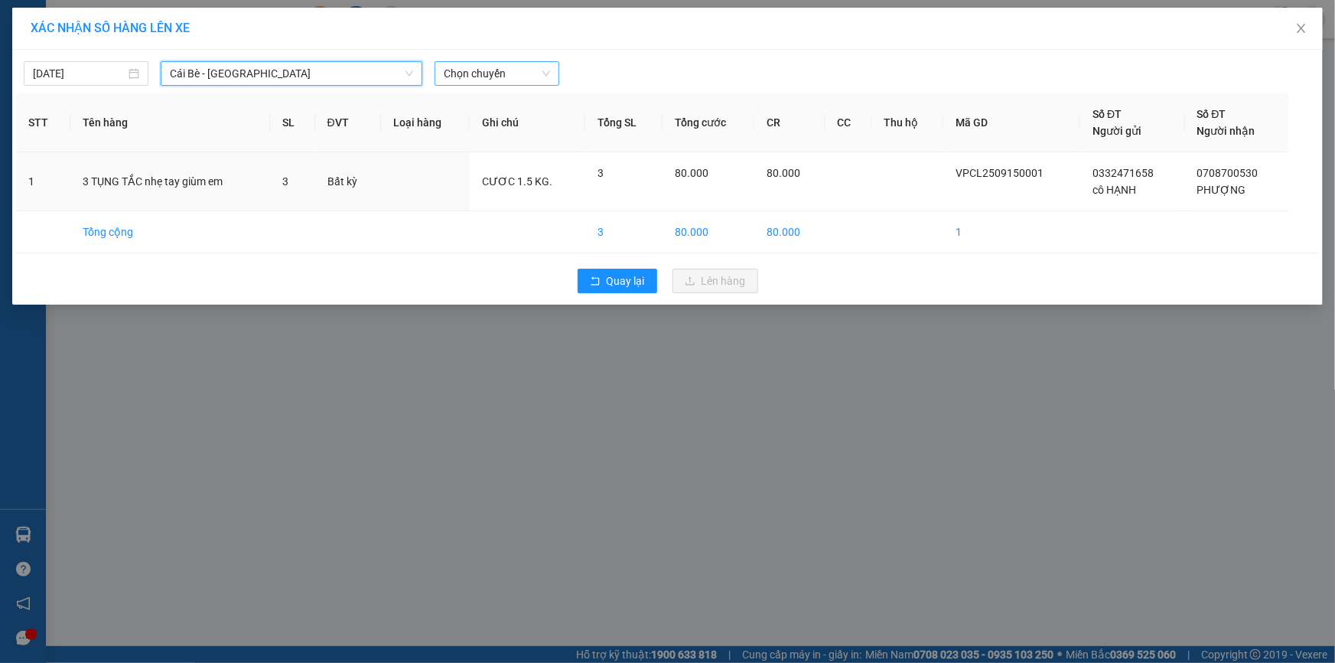
click at [451, 78] on span "Chọn chuyến" at bounding box center [497, 73] width 106 height 23
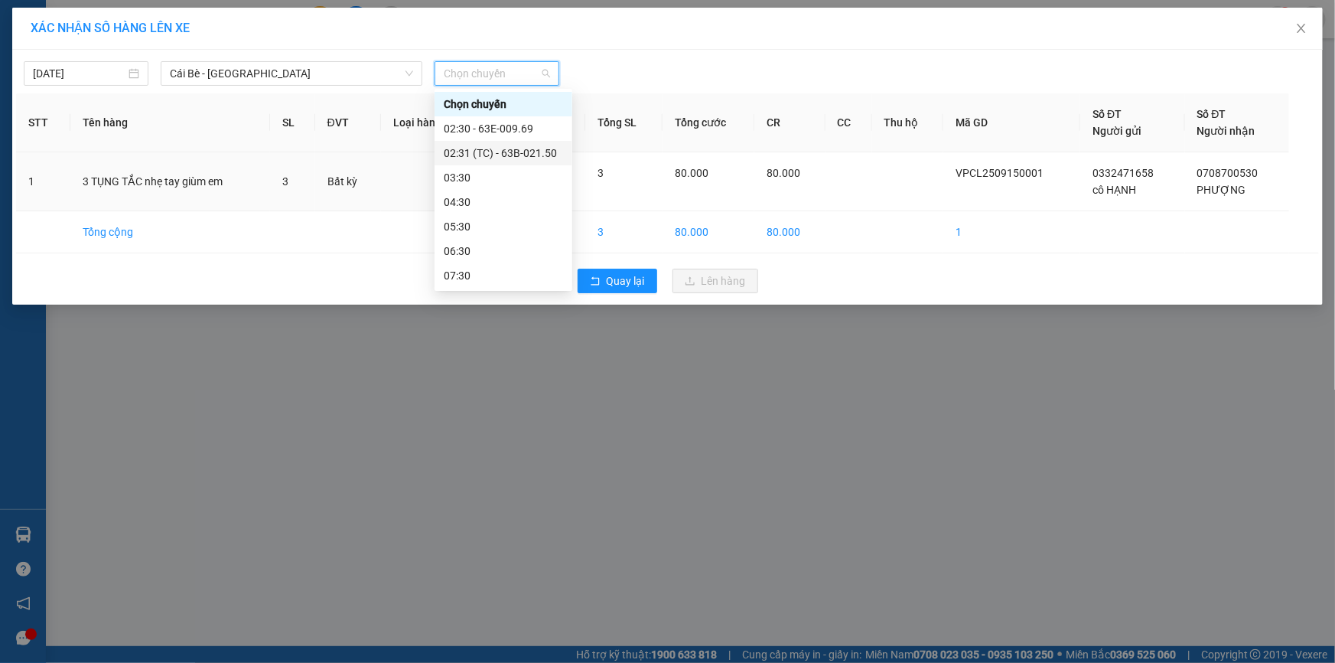
click at [505, 157] on div "02:31 (TC) - 63B-021.50" at bounding box center [503, 153] width 119 height 17
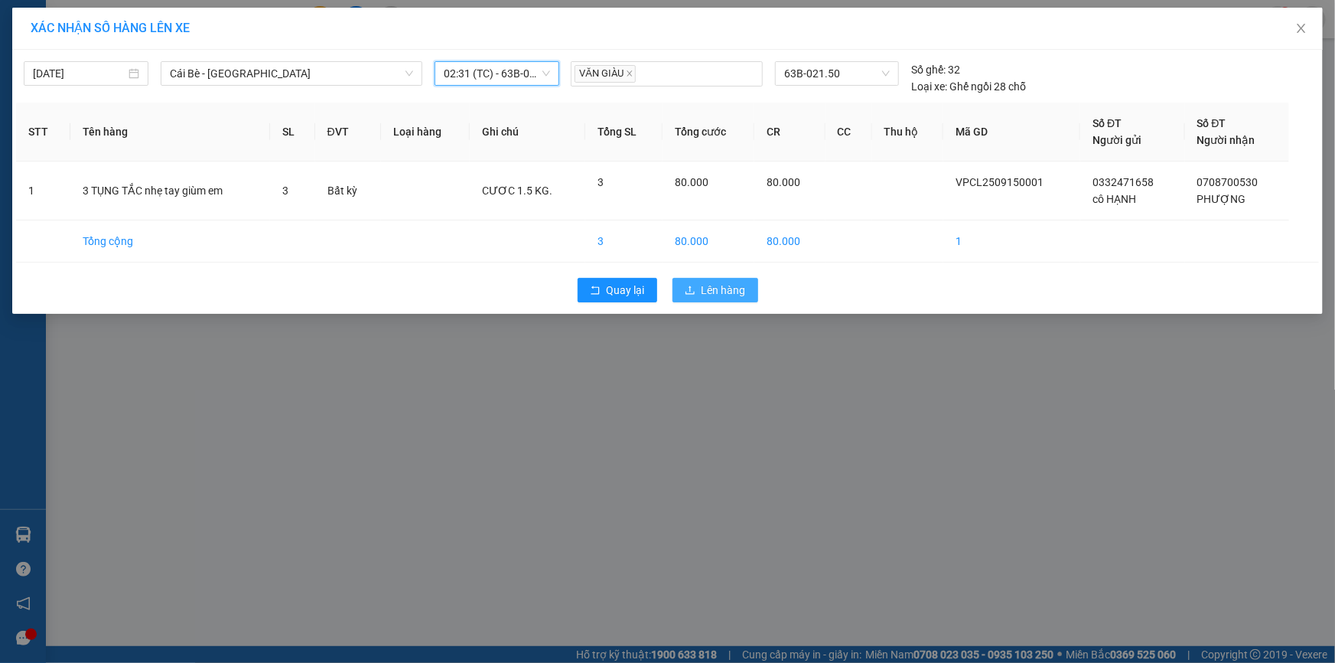
click at [735, 296] on span "Lên hàng" at bounding box center [724, 290] width 44 height 17
